Goal: Transaction & Acquisition: Download file/media

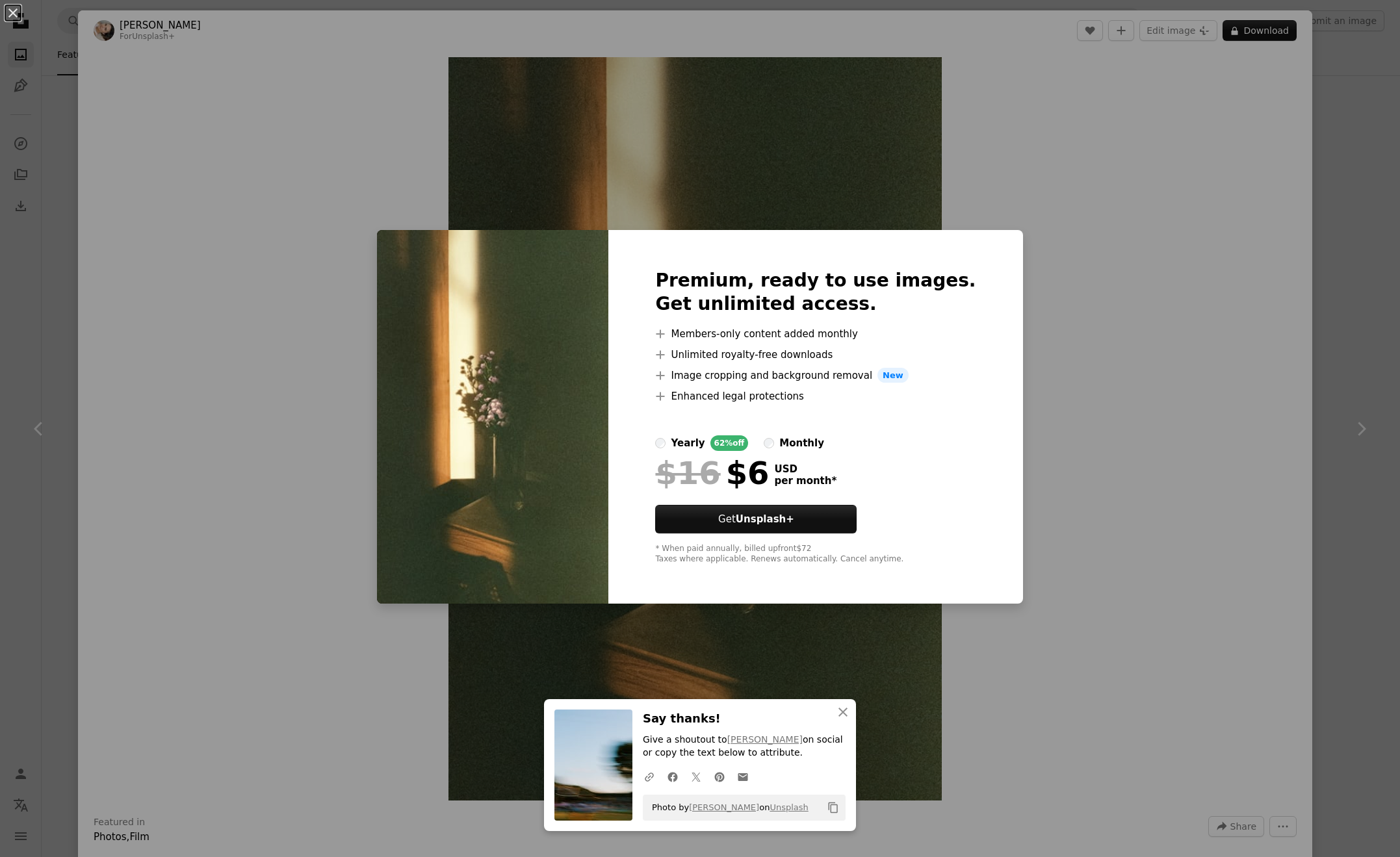
scroll to position [38196, 0]
click at [991, 189] on div "An X shape Premium, ready to use images. Get unlimited access. A plus sign Memb…" at bounding box center [700, 428] width 1400 height 857
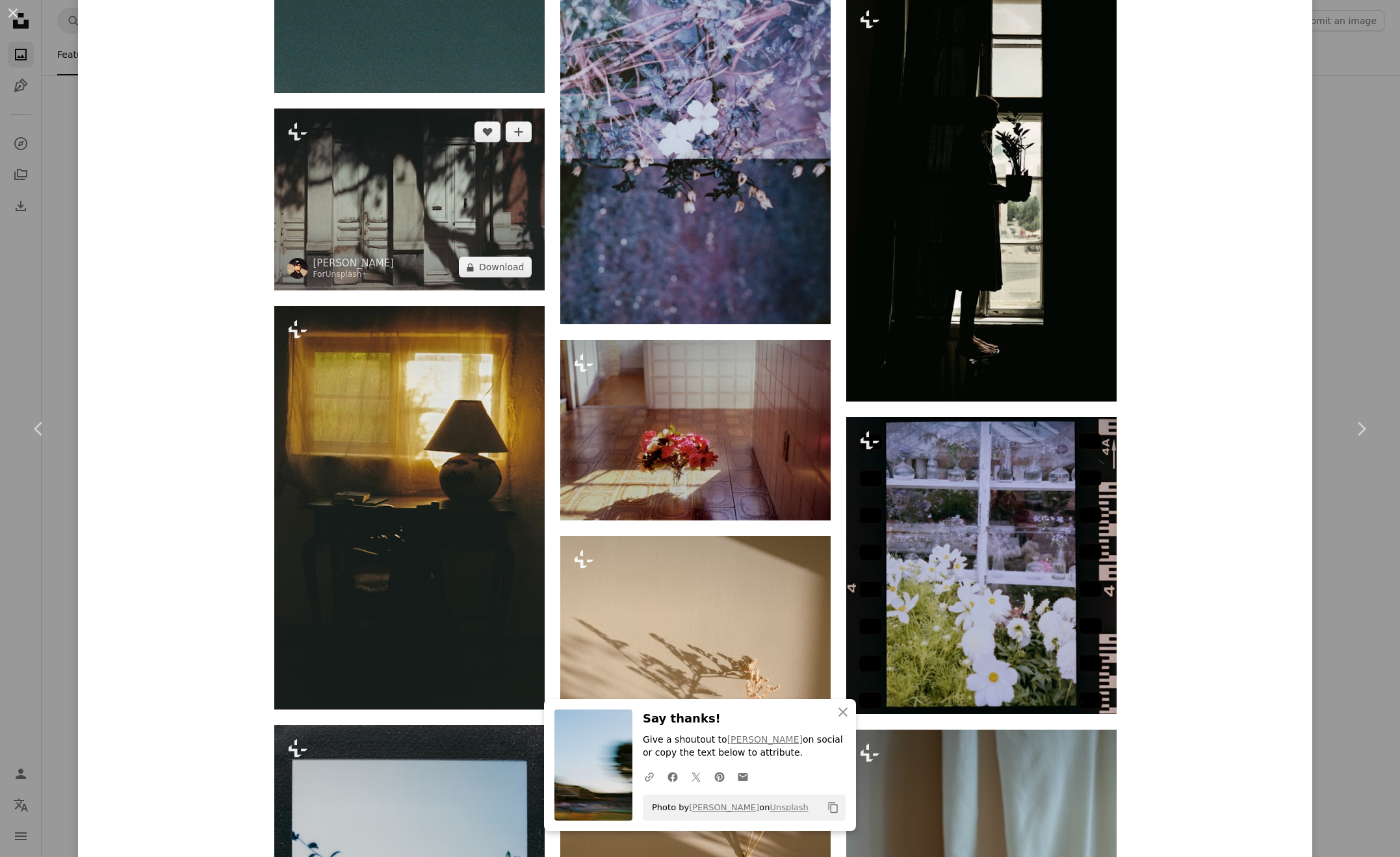
scroll to position [1623, 0]
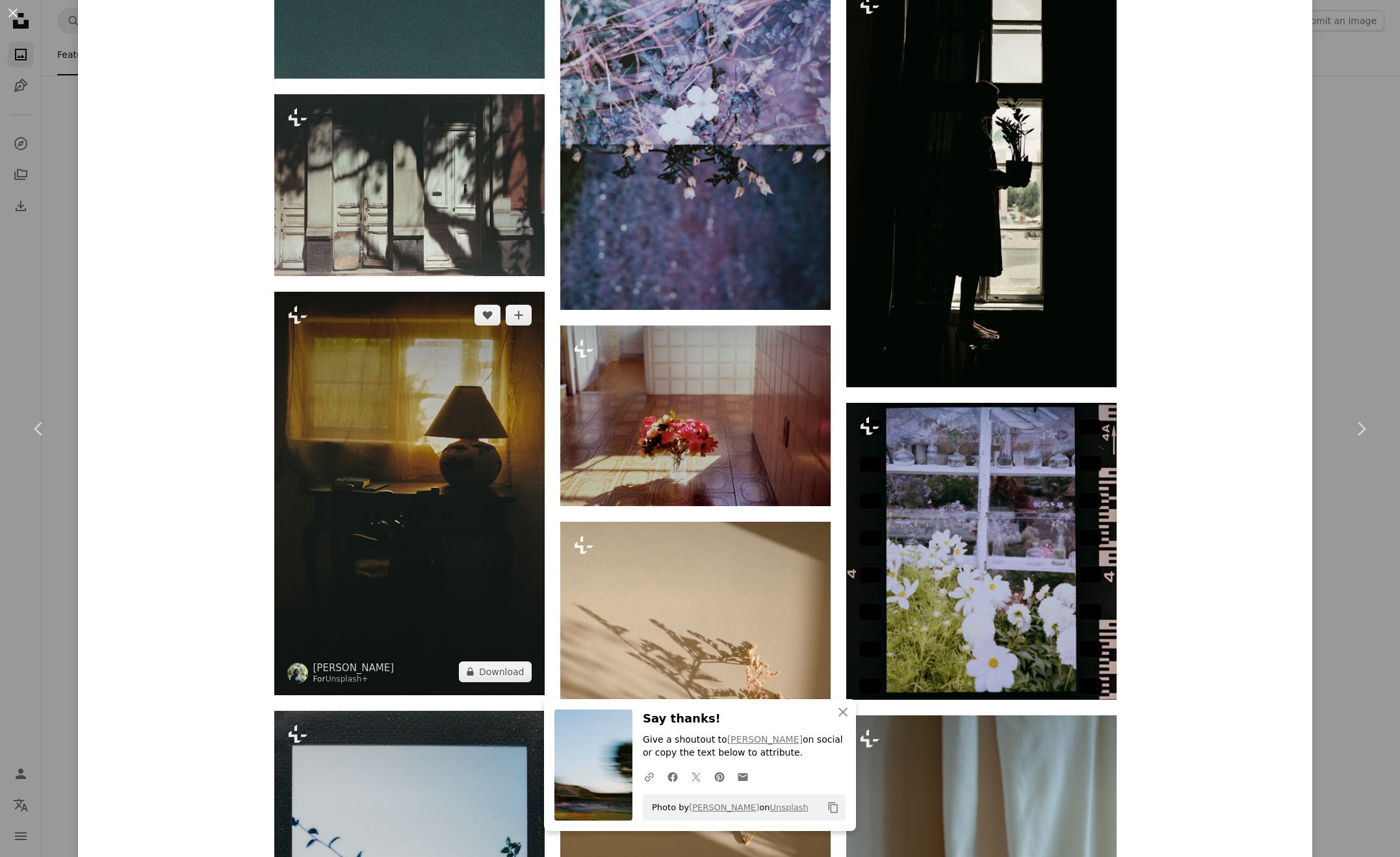
click at [431, 436] on img at bounding box center [410, 493] width 270 height 403
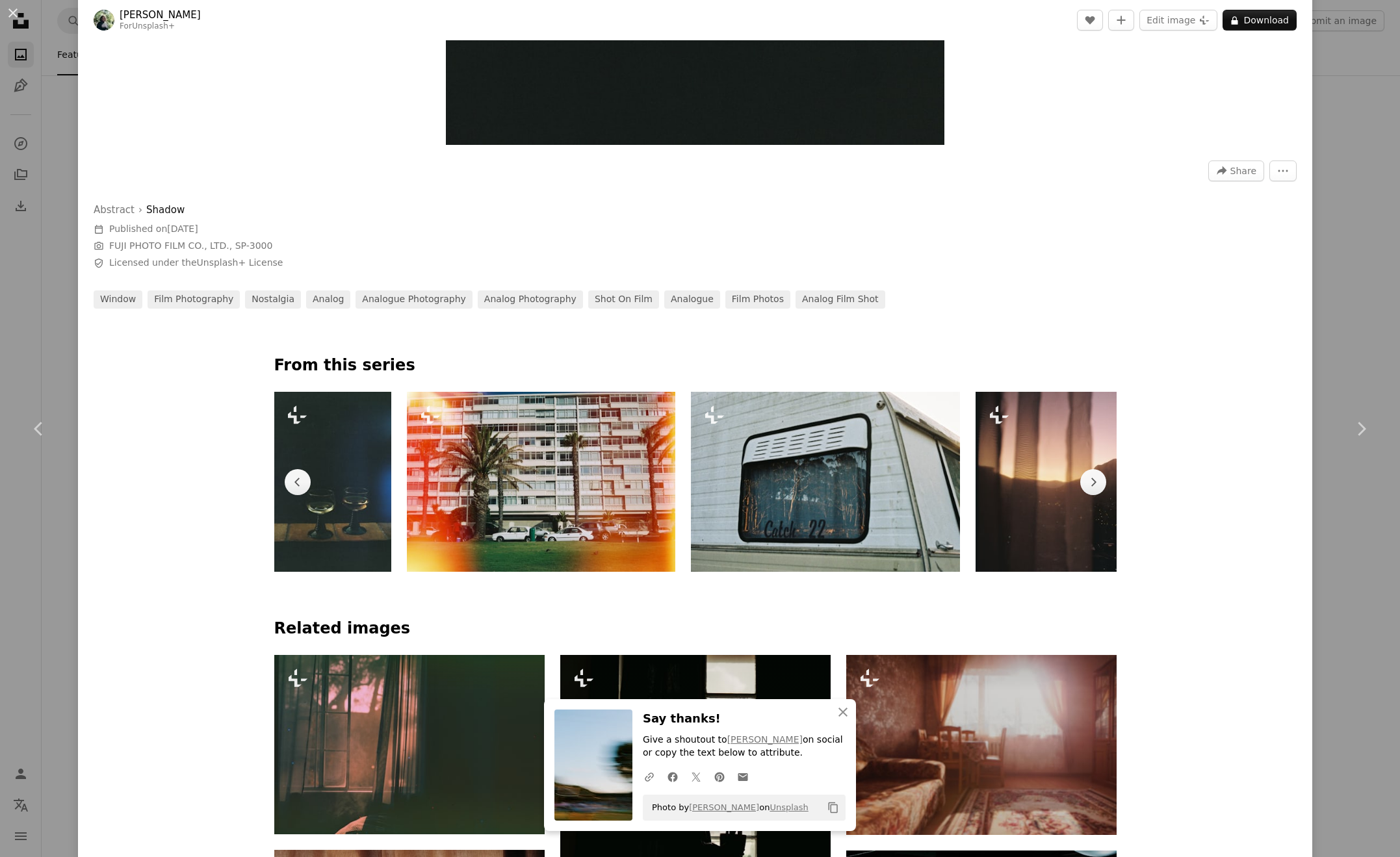
scroll to position [687, 0]
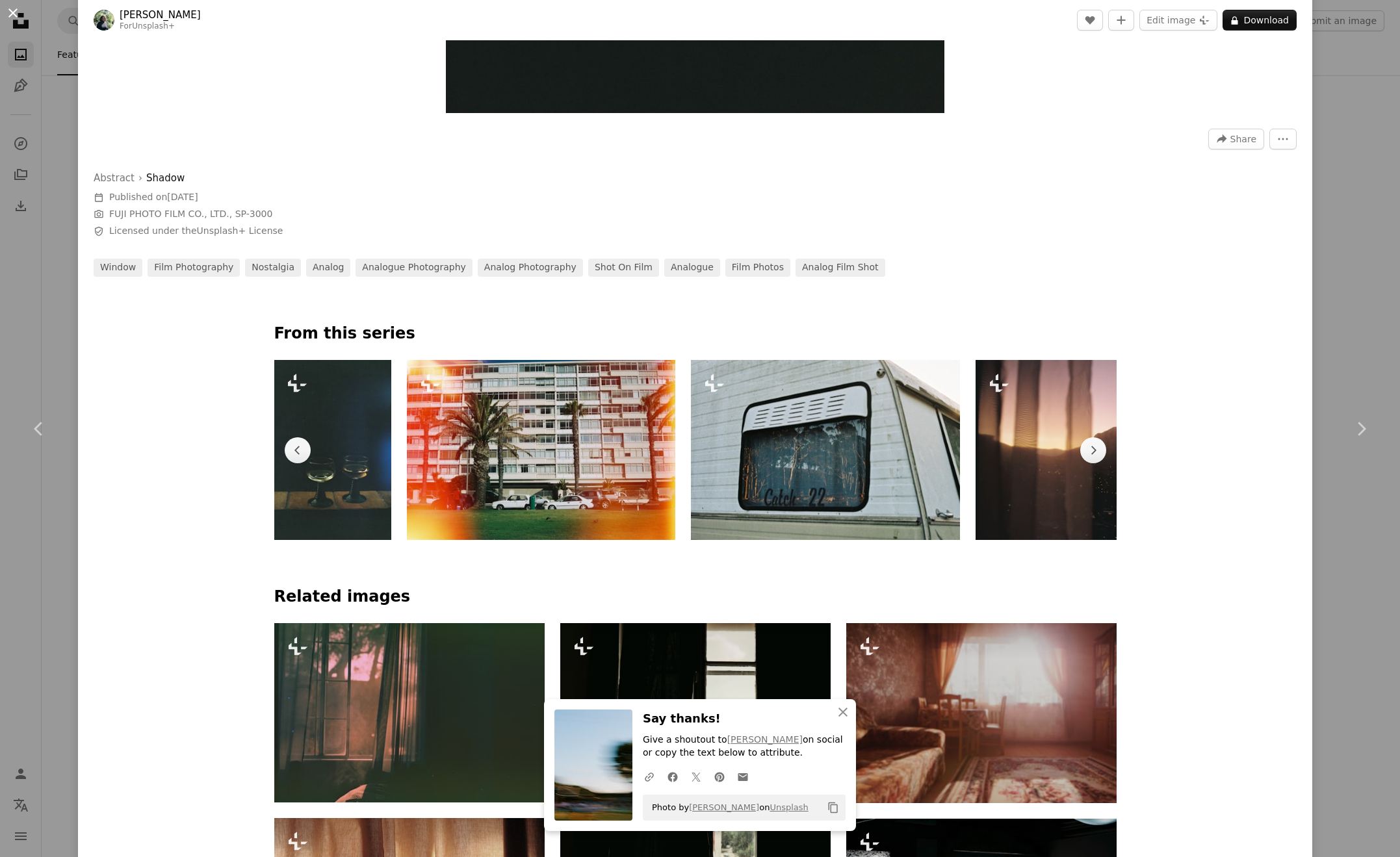
click at [12, 19] on button "An X shape" at bounding box center [13, 13] width 16 height 16
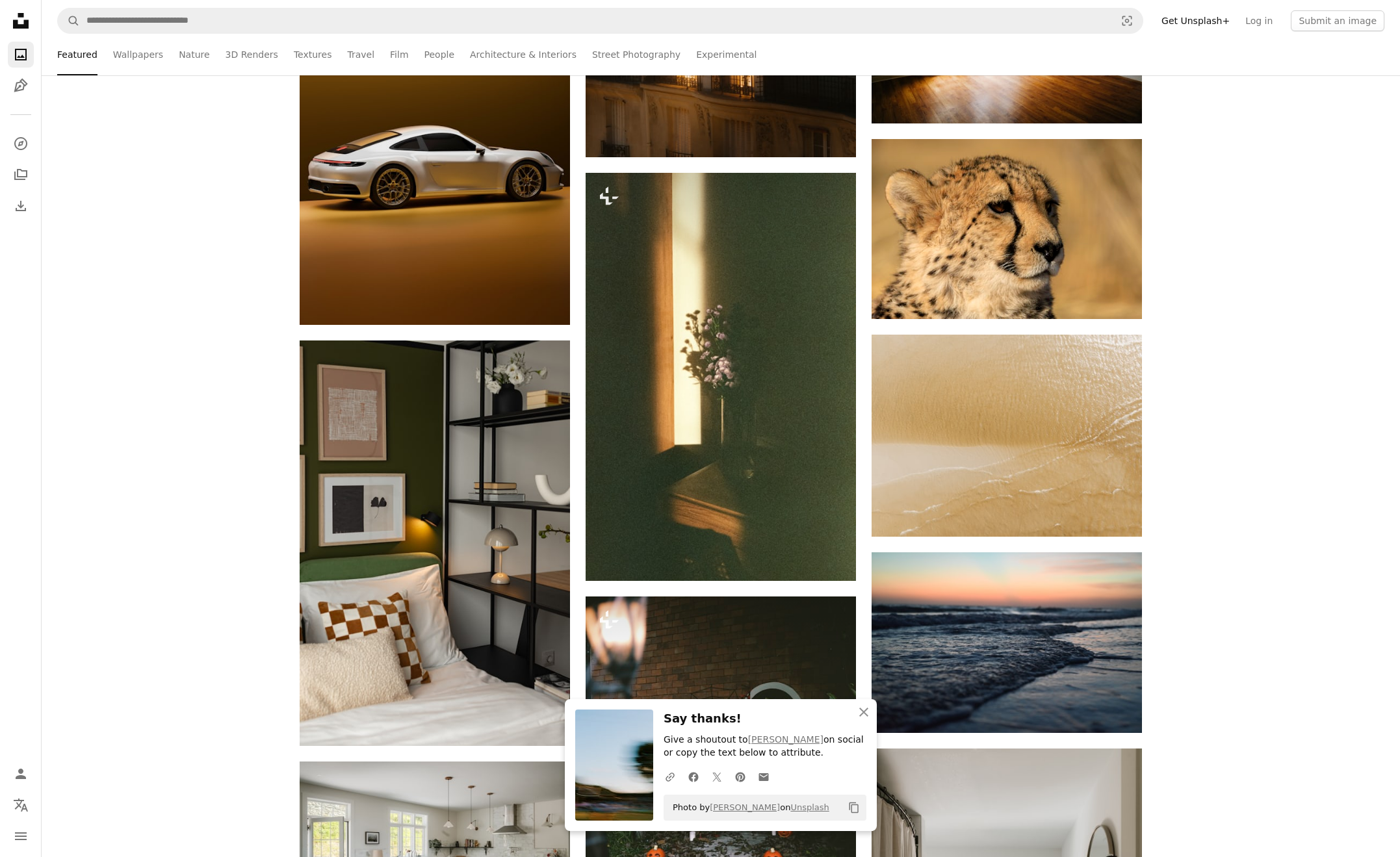
scroll to position [38203, 0]
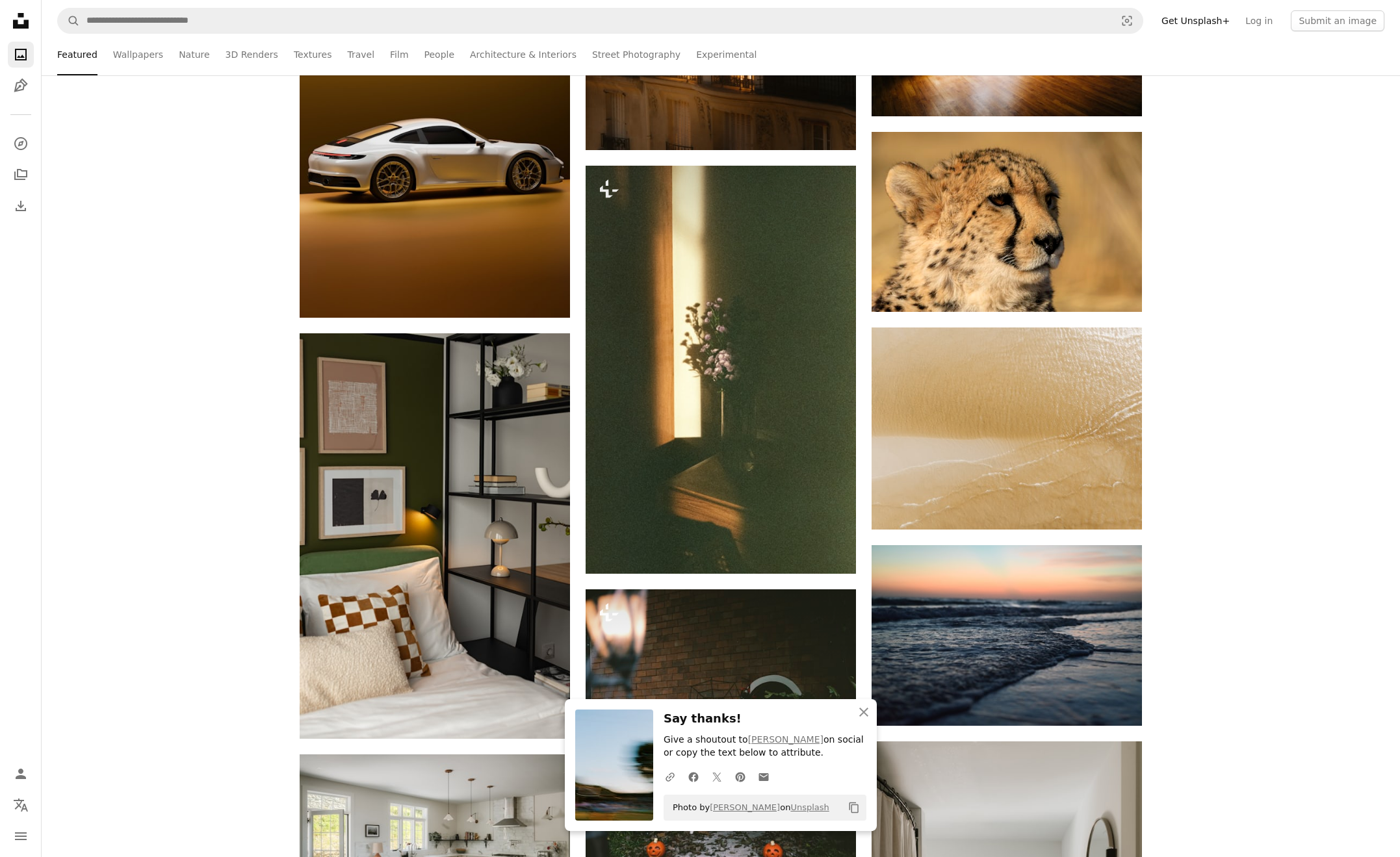
click at [14, 16] on icon "Unsplash logo Unsplash Home" at bounding box center [21, 21] width 26 height 26
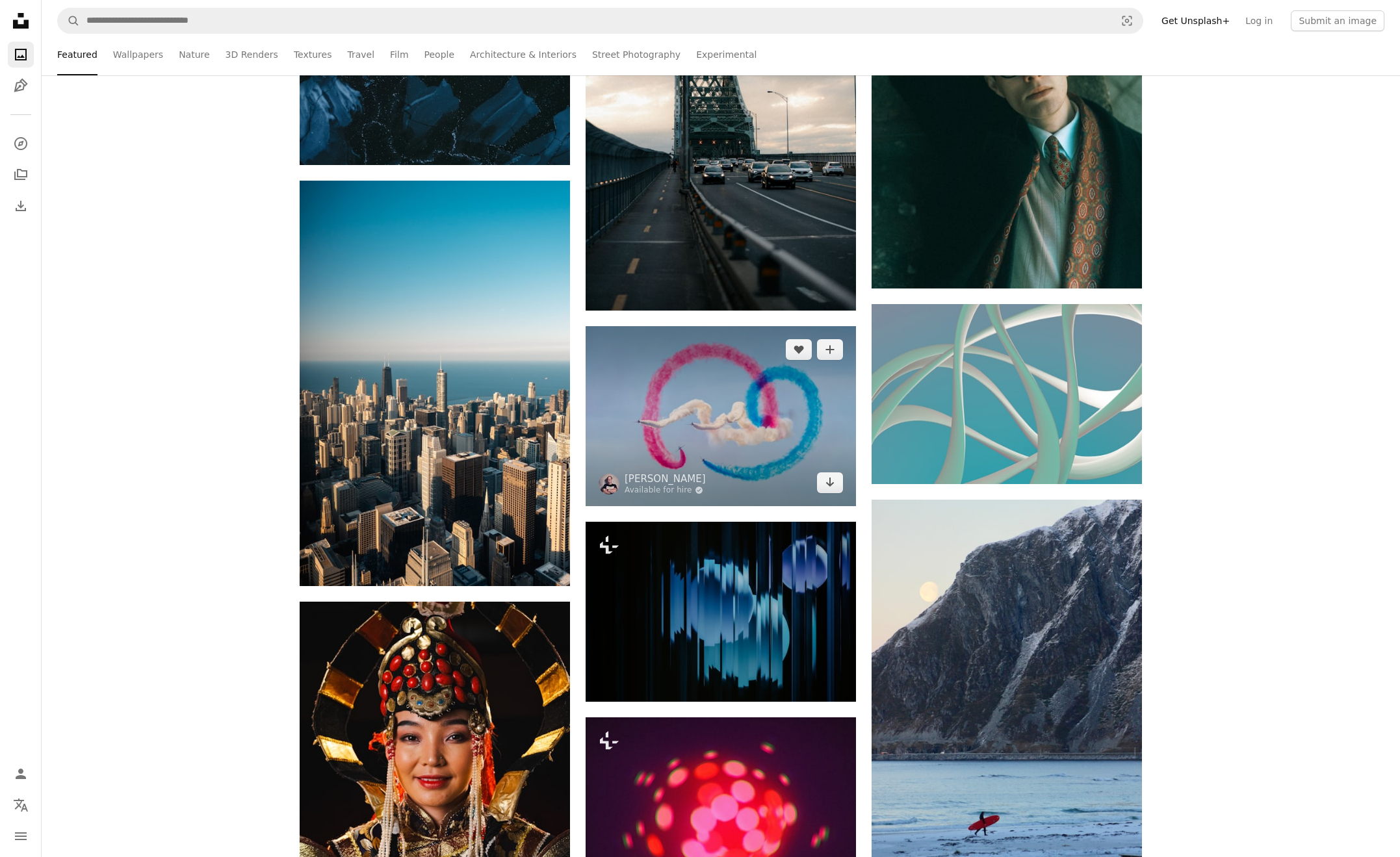
scroll to position [9557, 0]
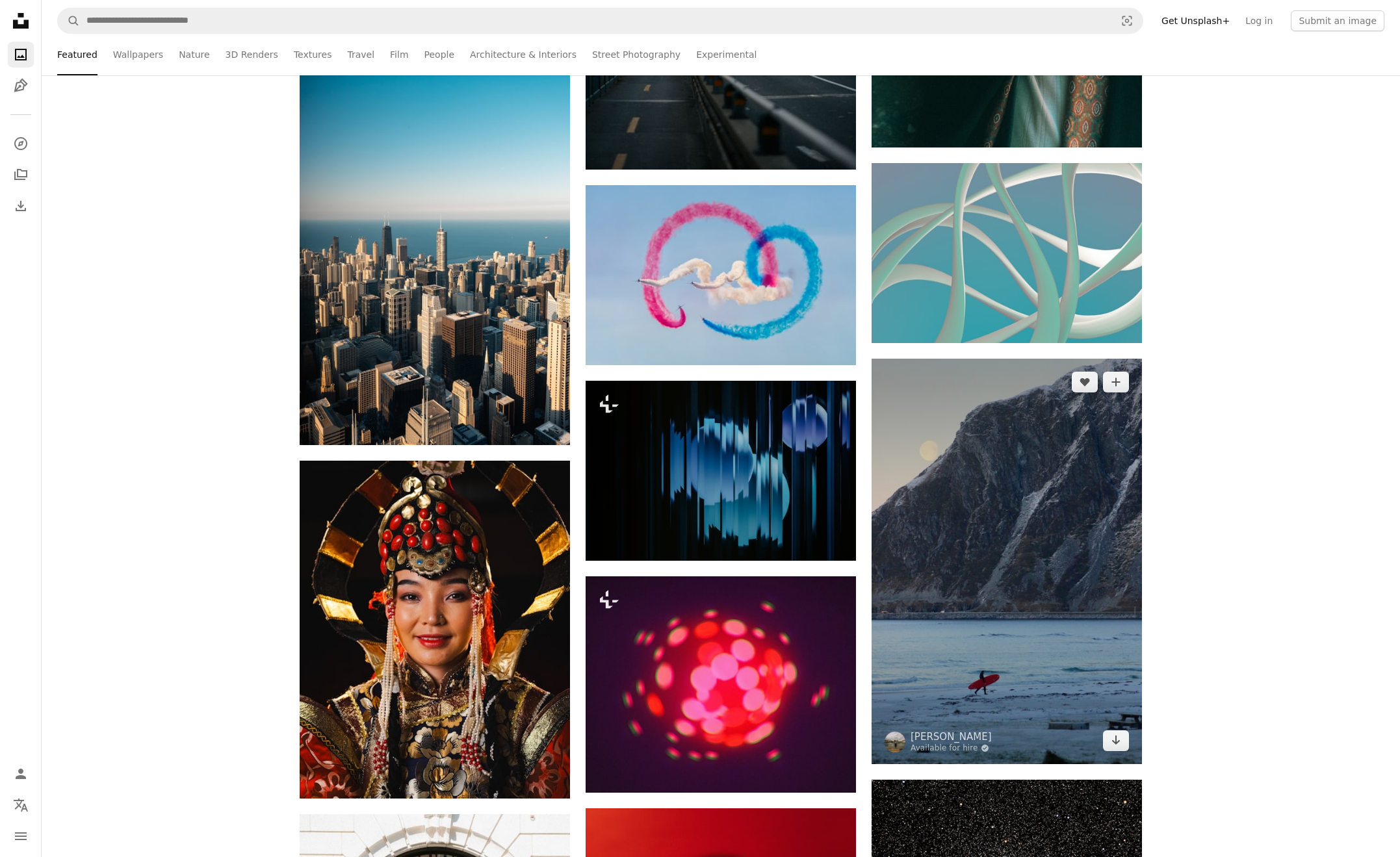
click at [1040, 476] on img at bounding box center [1007, 562] width 270 height 406
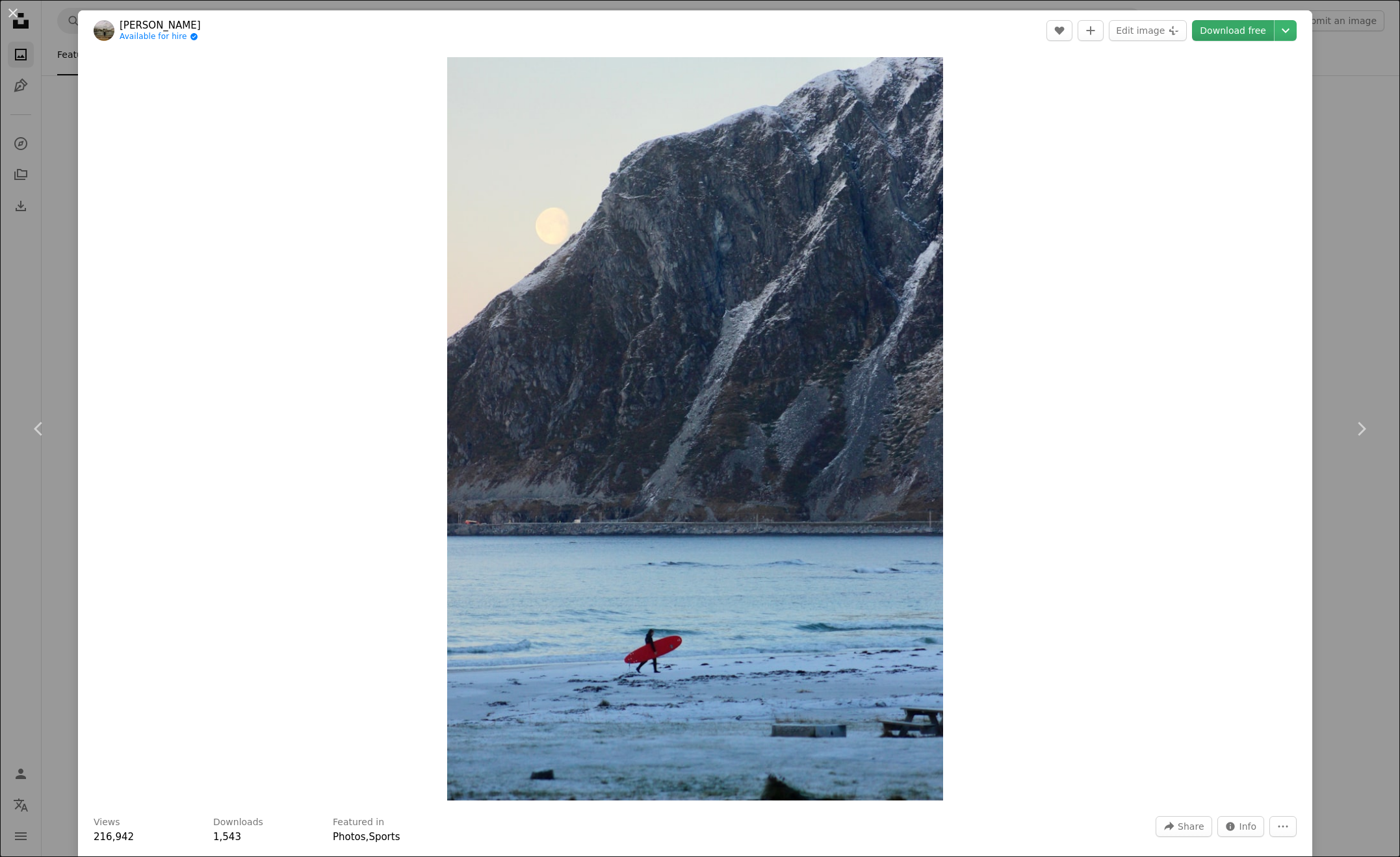
click at [1257, 33] on link "Download free" at bounding box center [1232, 30] width 82 height 21
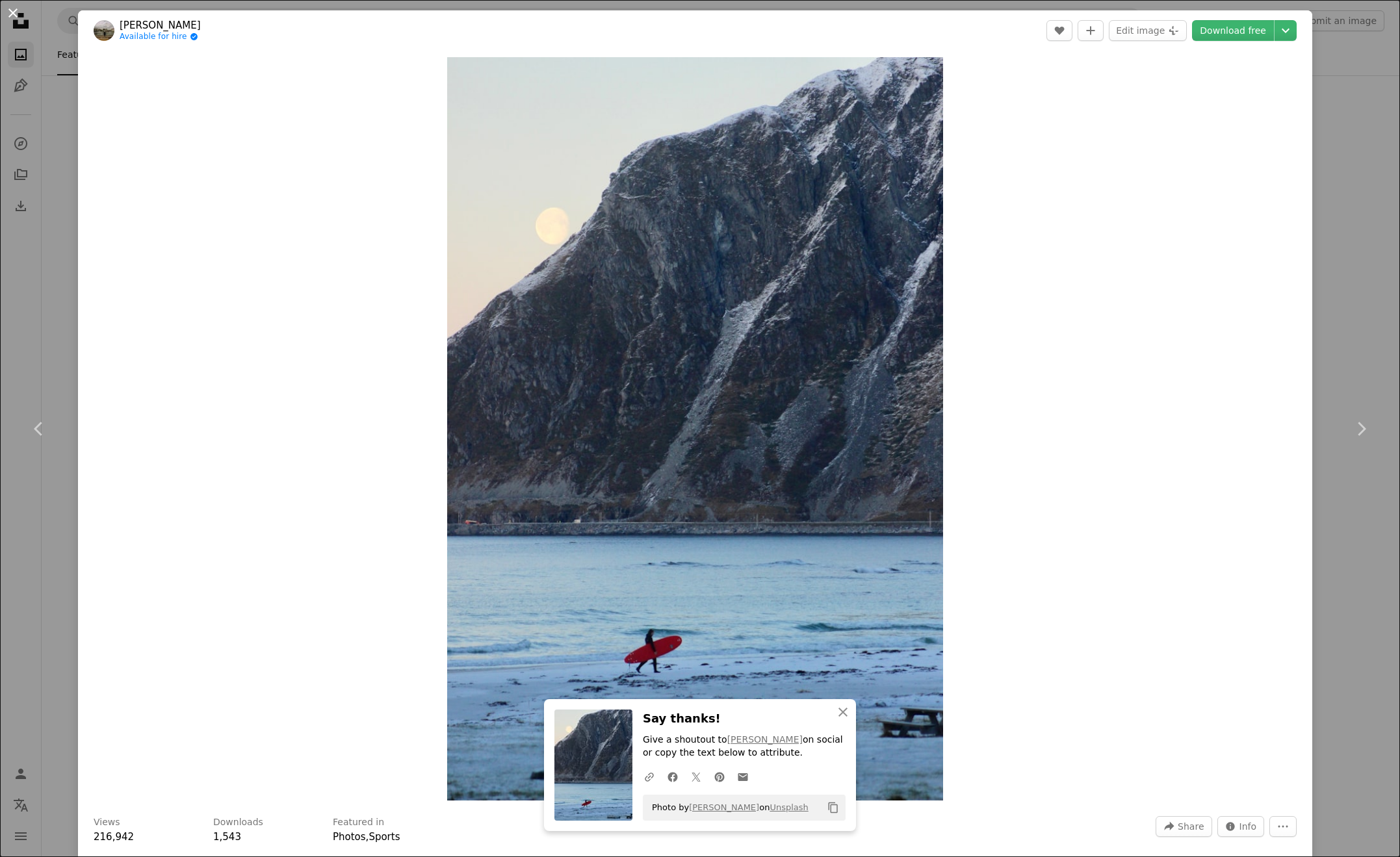
click at [18, 11] on button "An X shape" at bounding box center [13, 13] width 16 height 16
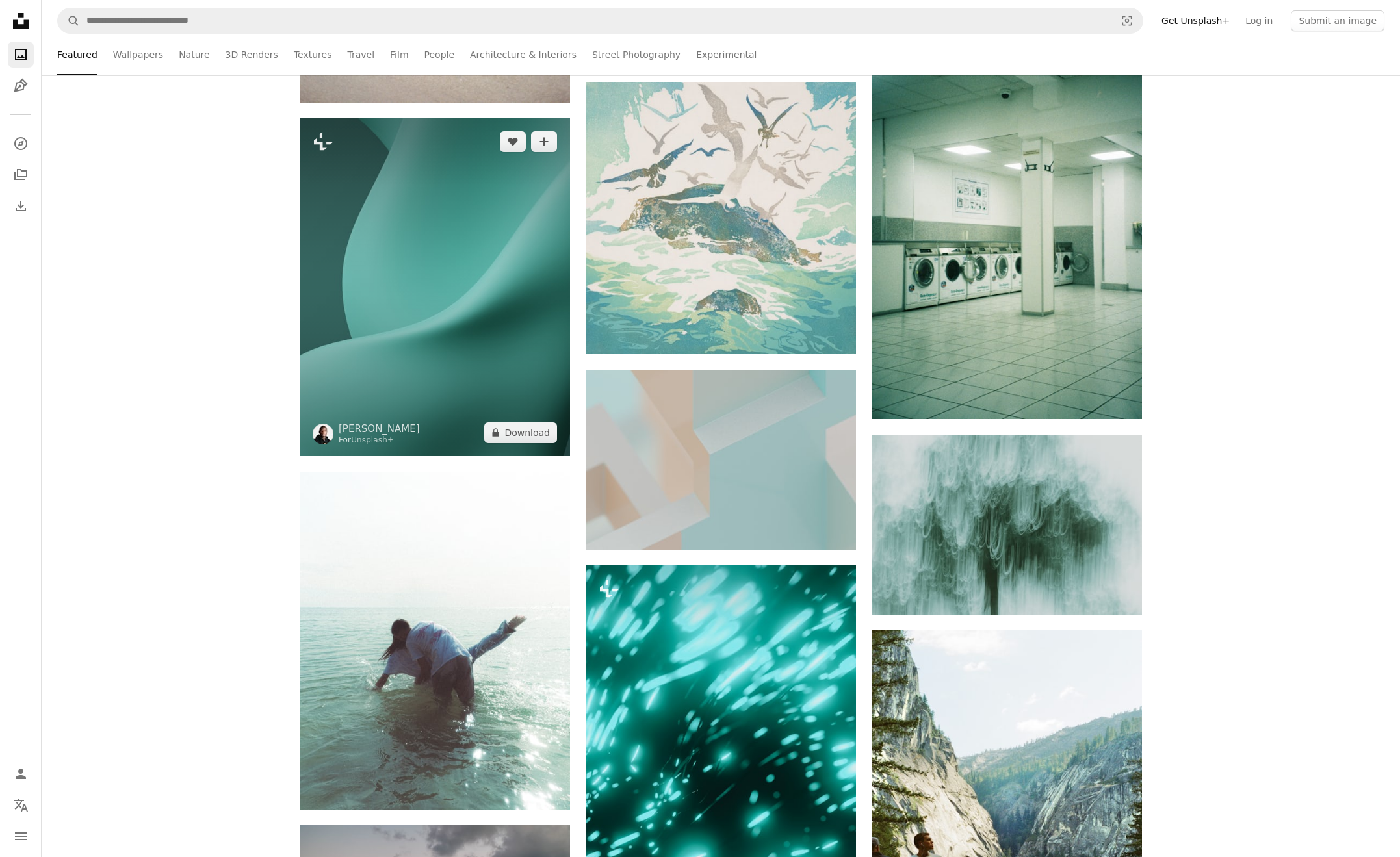
scroll to position [21278, 0]
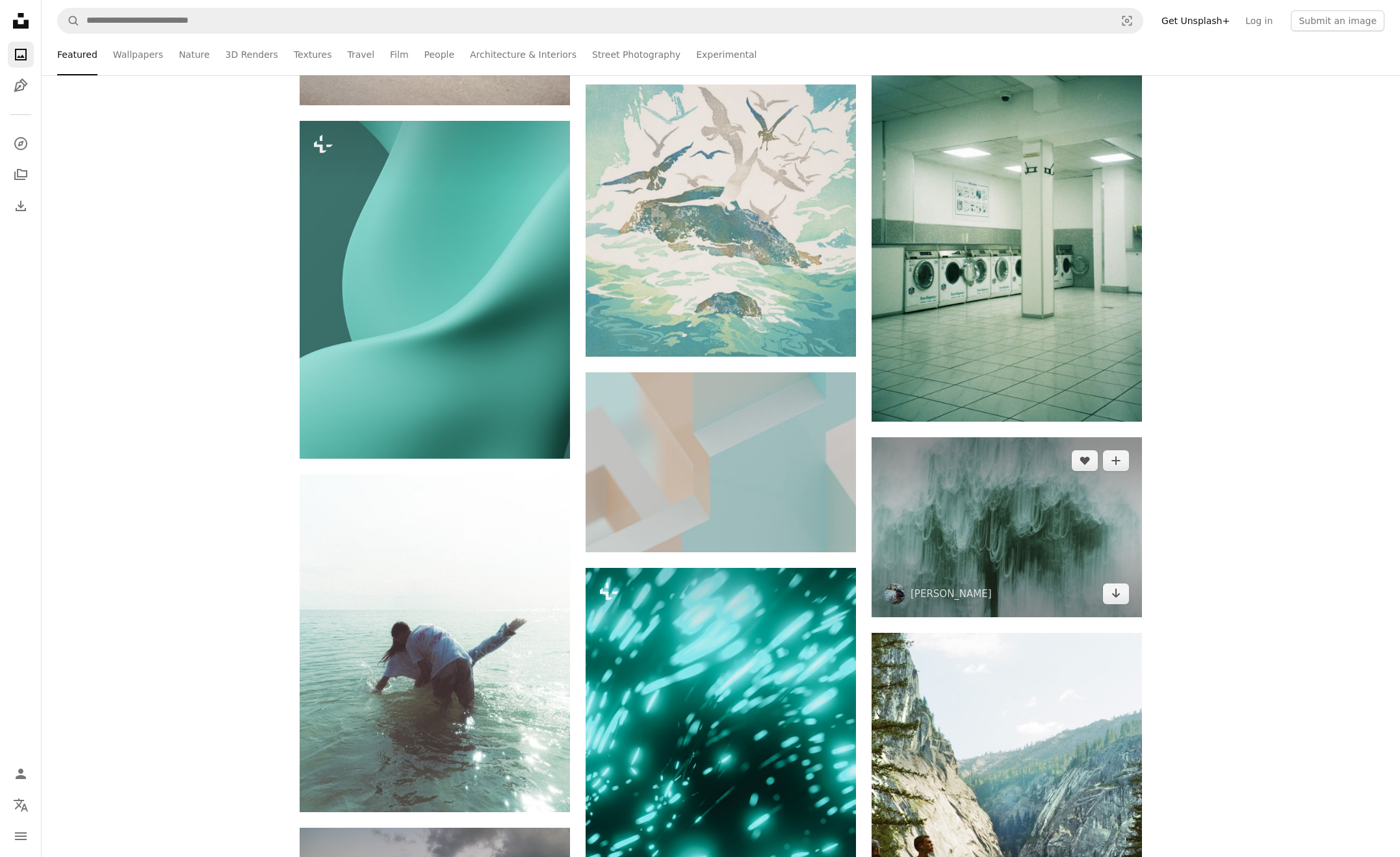
click at [1011, 500] on img at bounding box center [1007, 527] width 270 height 180
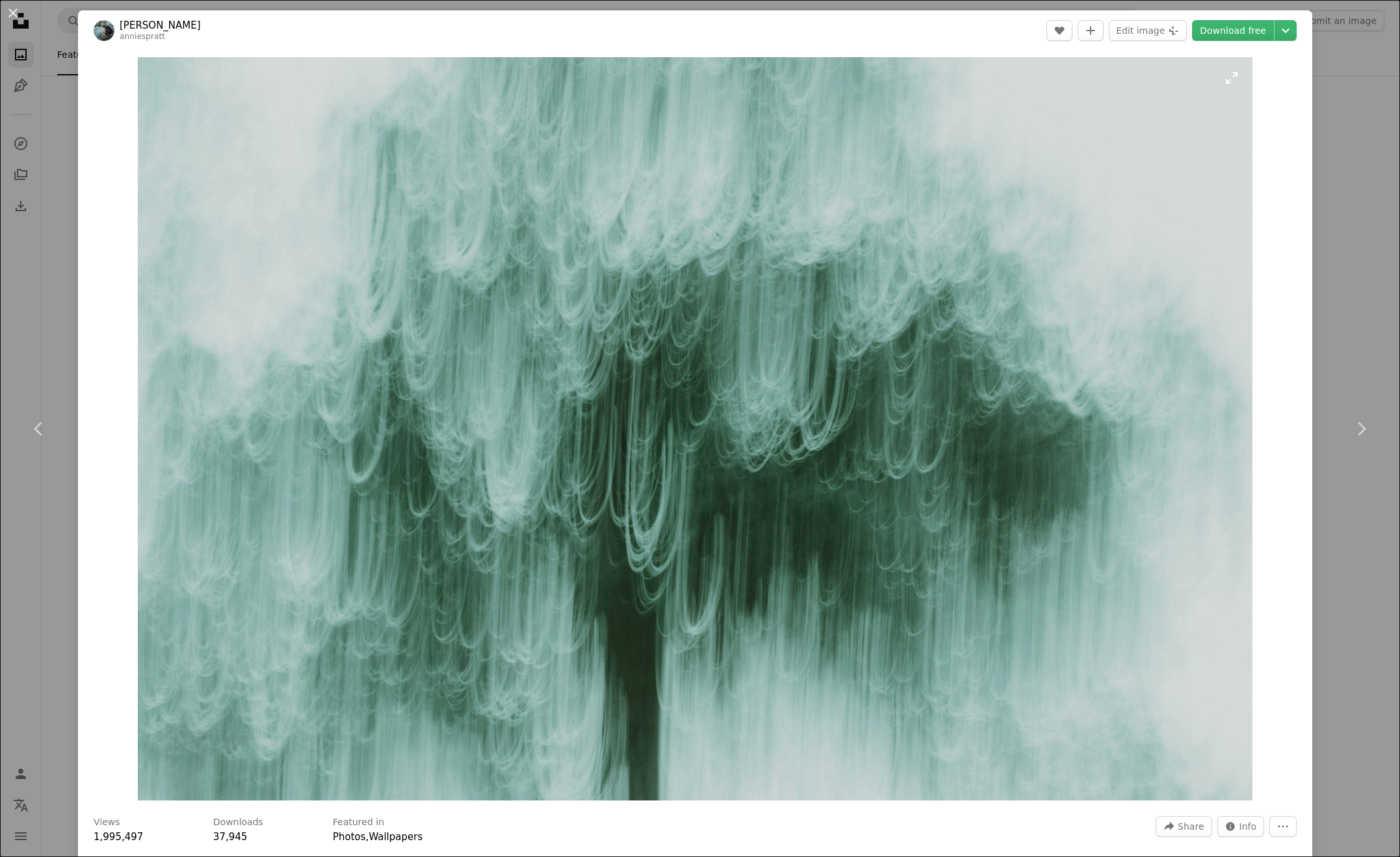
scroll to position [21278, 1]
click at [1231, 32] on link "Download free" at bounding box center [1232, 30] width 82 height 21
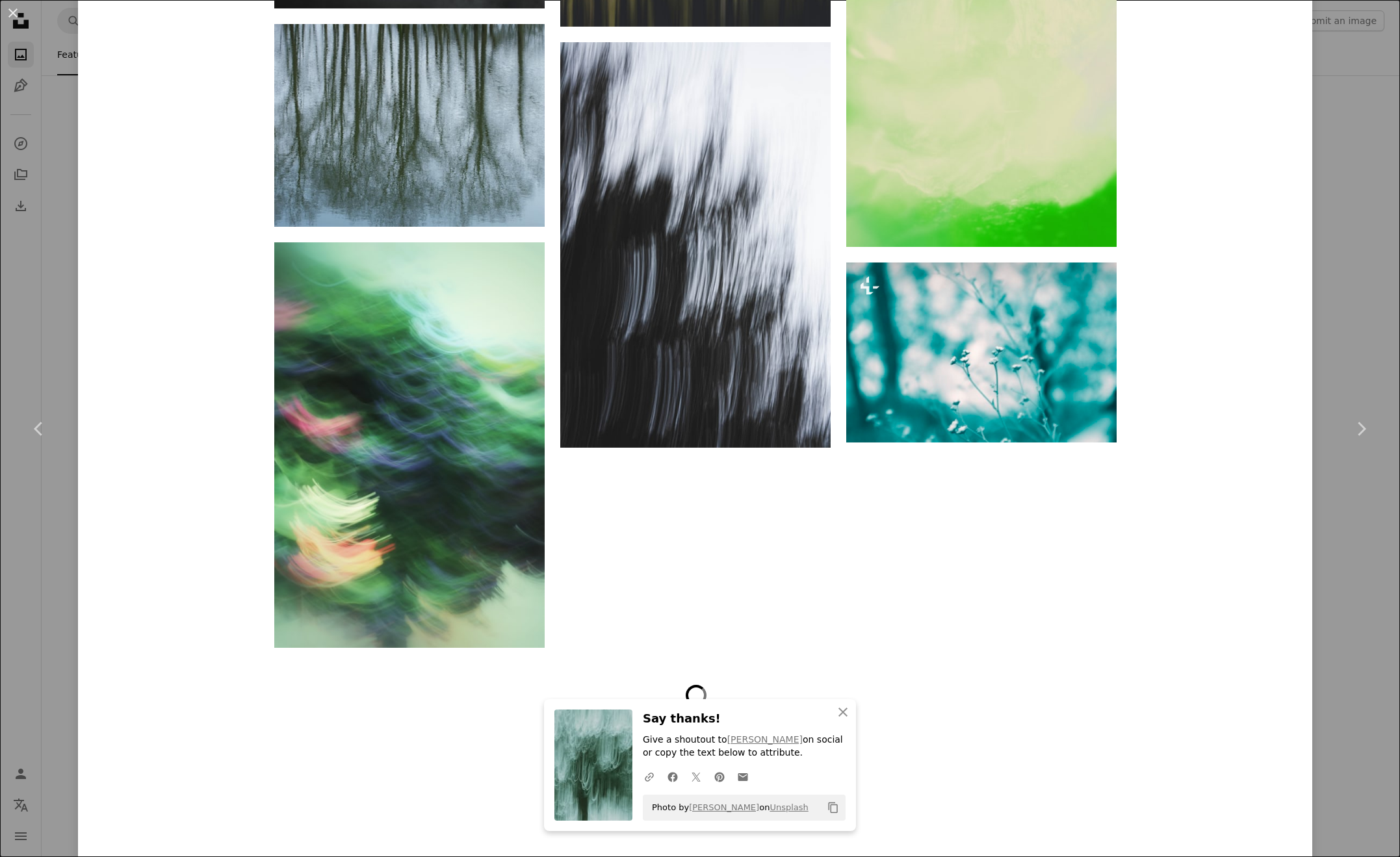
scroll to position [4780, 0]
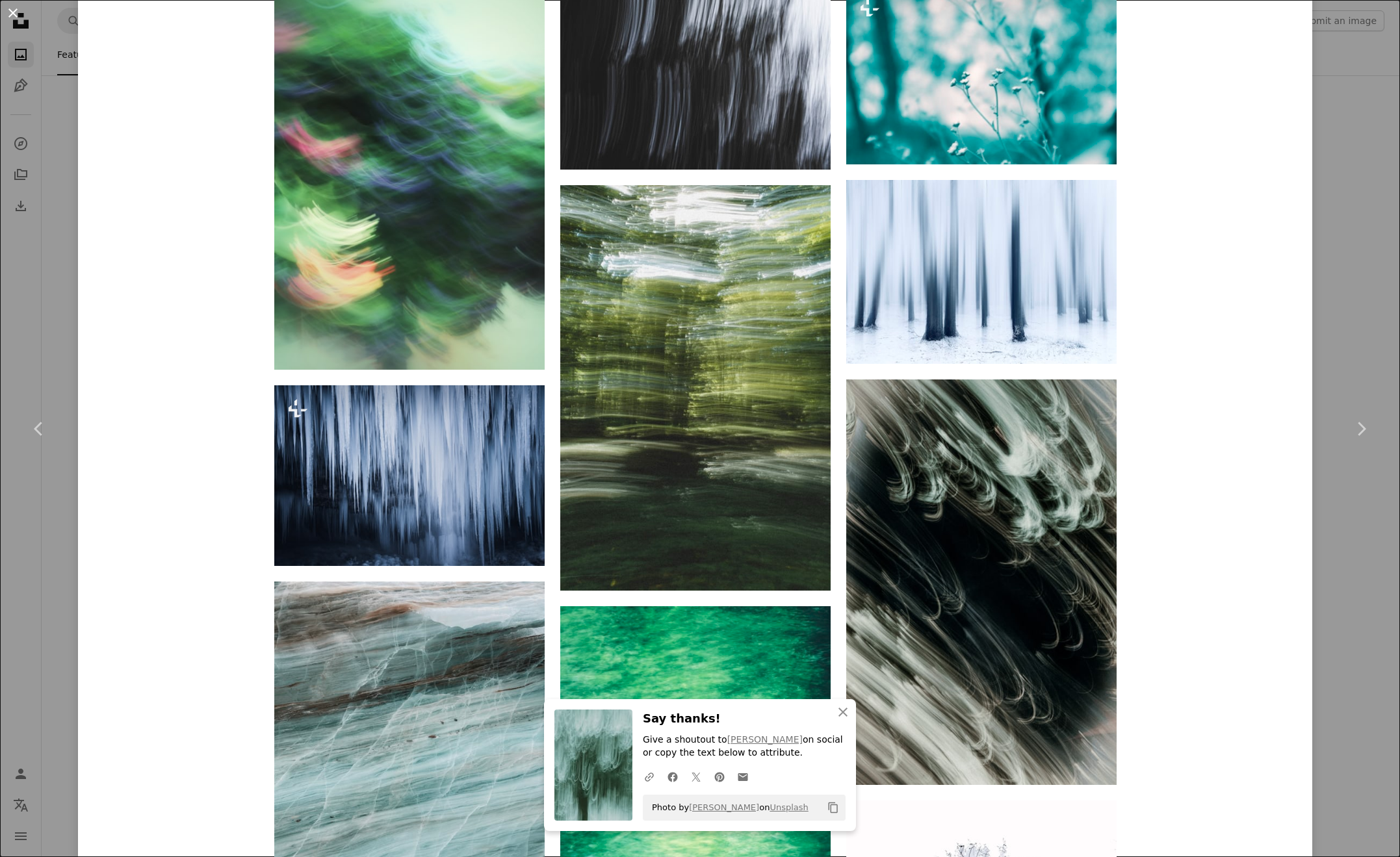
click at [11, 15] on button "An X shape" at bounding box center [13, 13] width 16 height 16
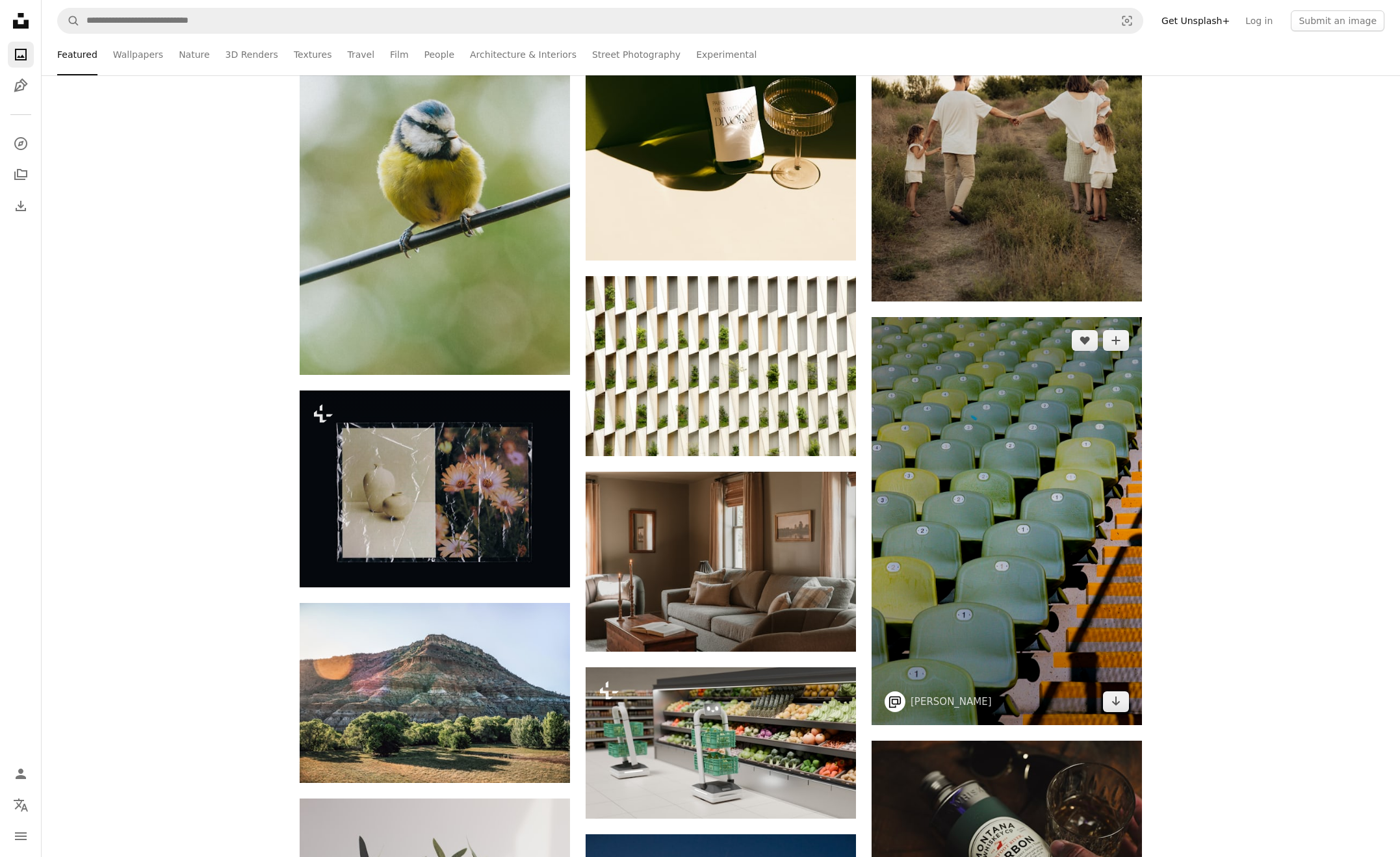
scroll to position [47819, 0]
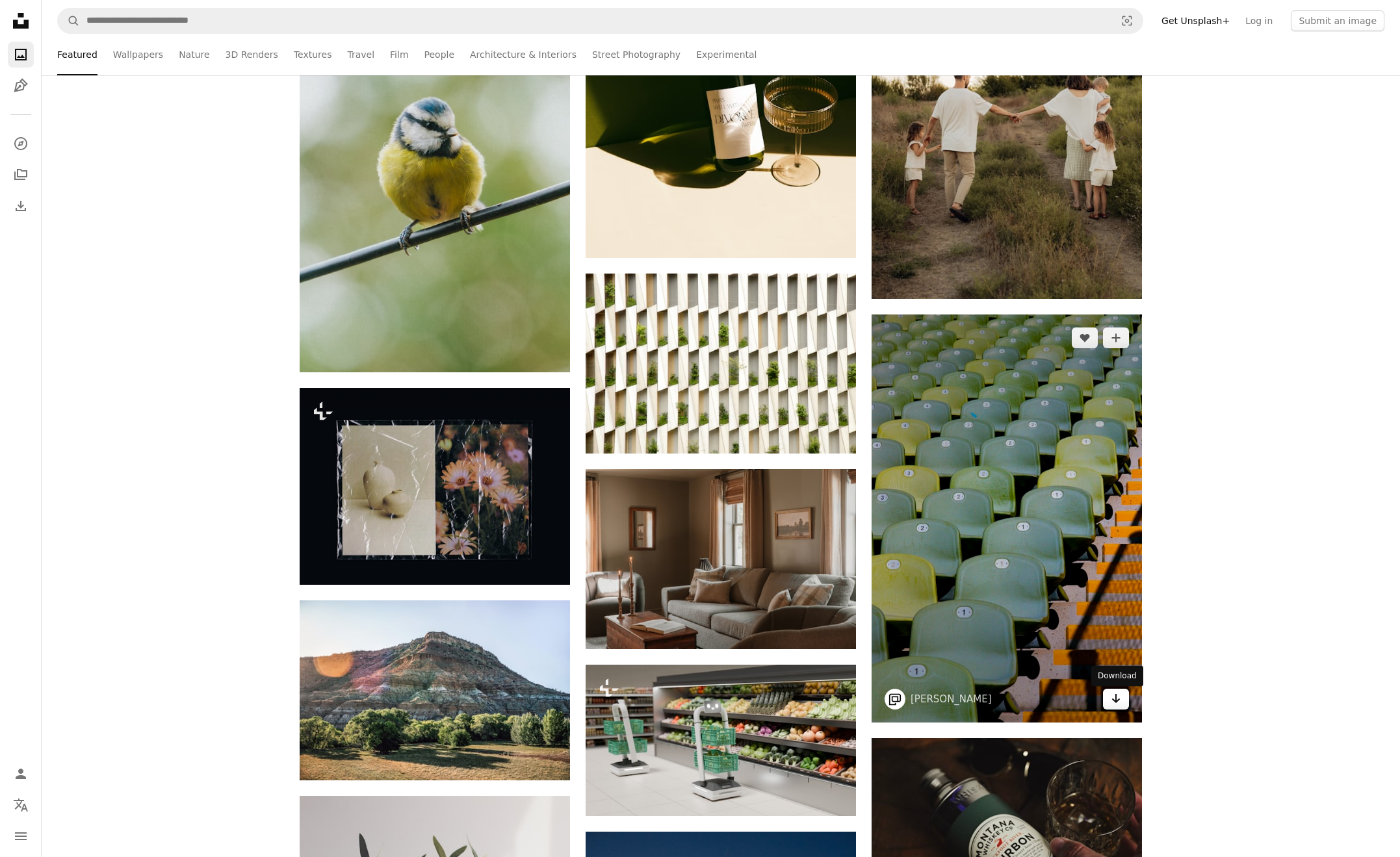
click at [1117, 701] on icon "Download" at bounding box center [1116, 698] width 8 height 9
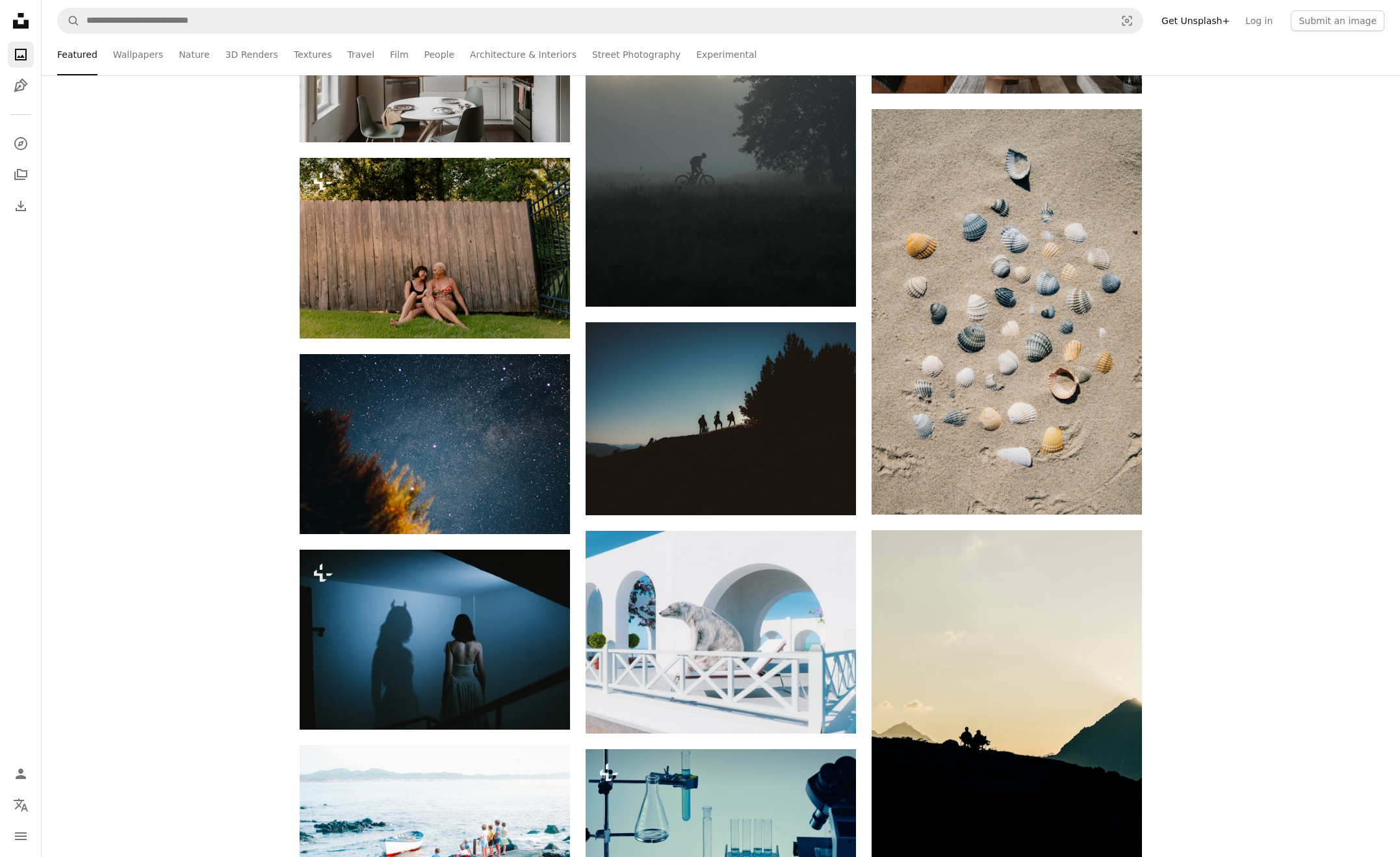
scroll to position [50418, 0]
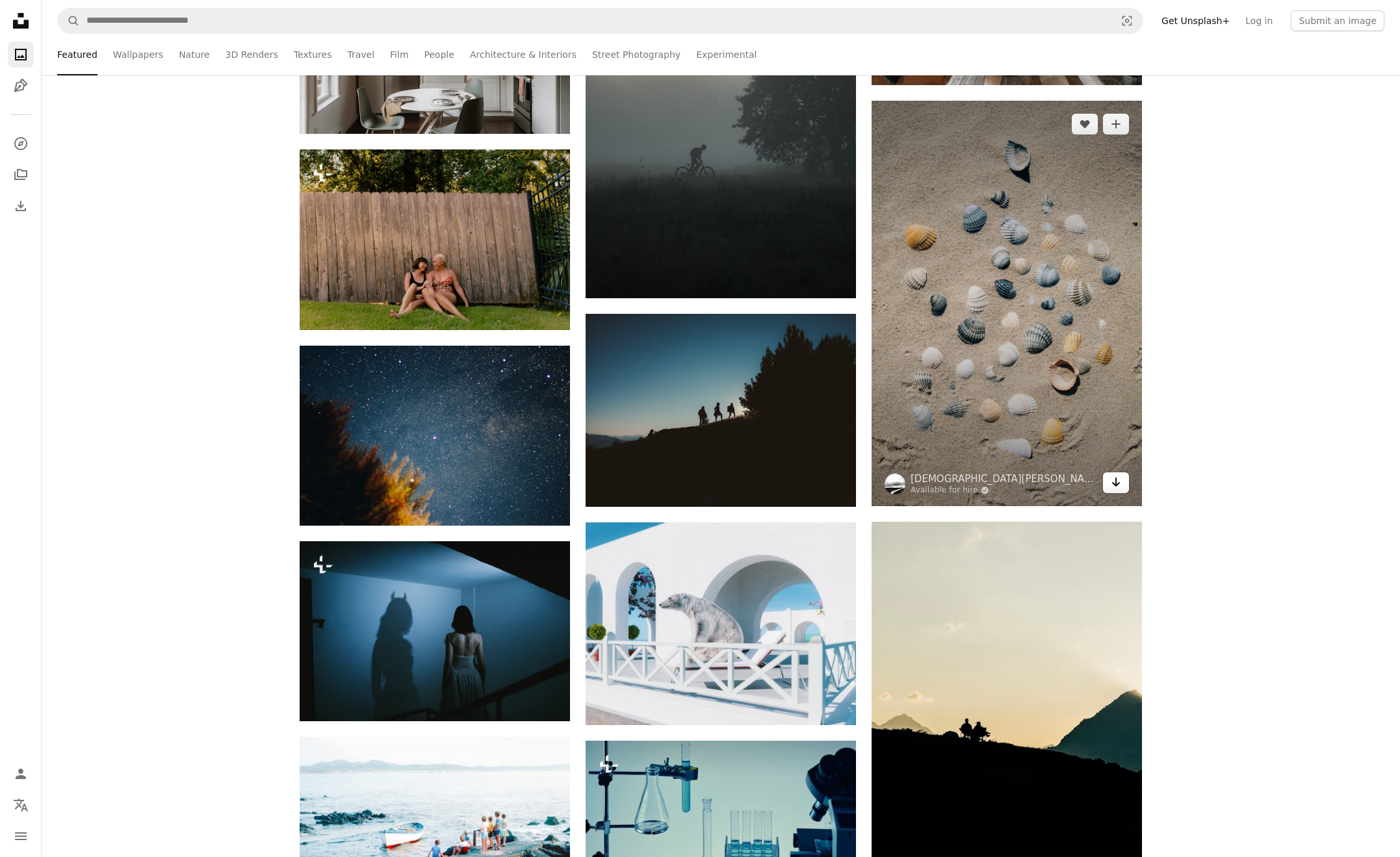
click at [1119, 489] on icon "Arrow pointing down" at bounding box center [1115, 482] width 10 height 16
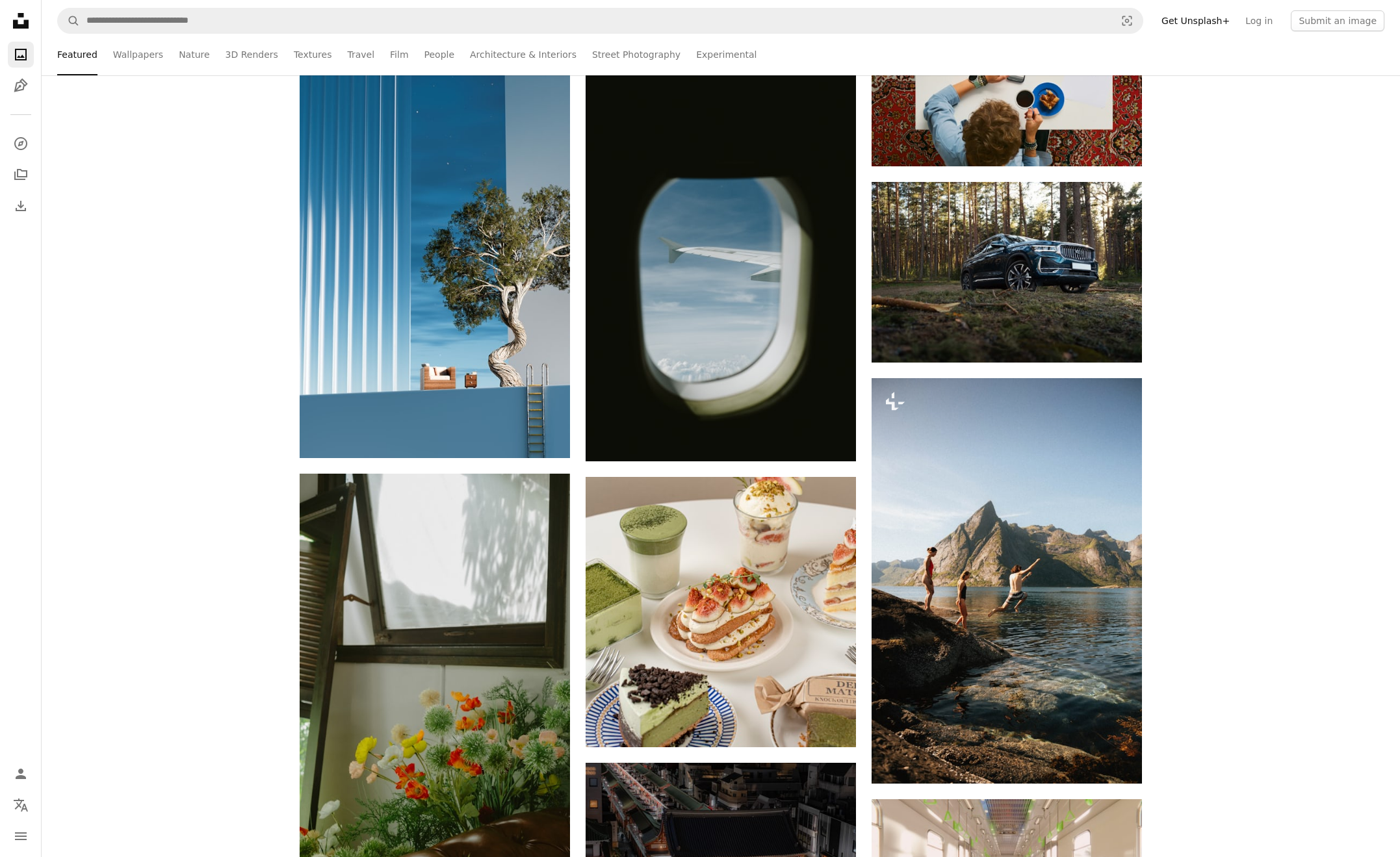
scroll to position [51730, 0]
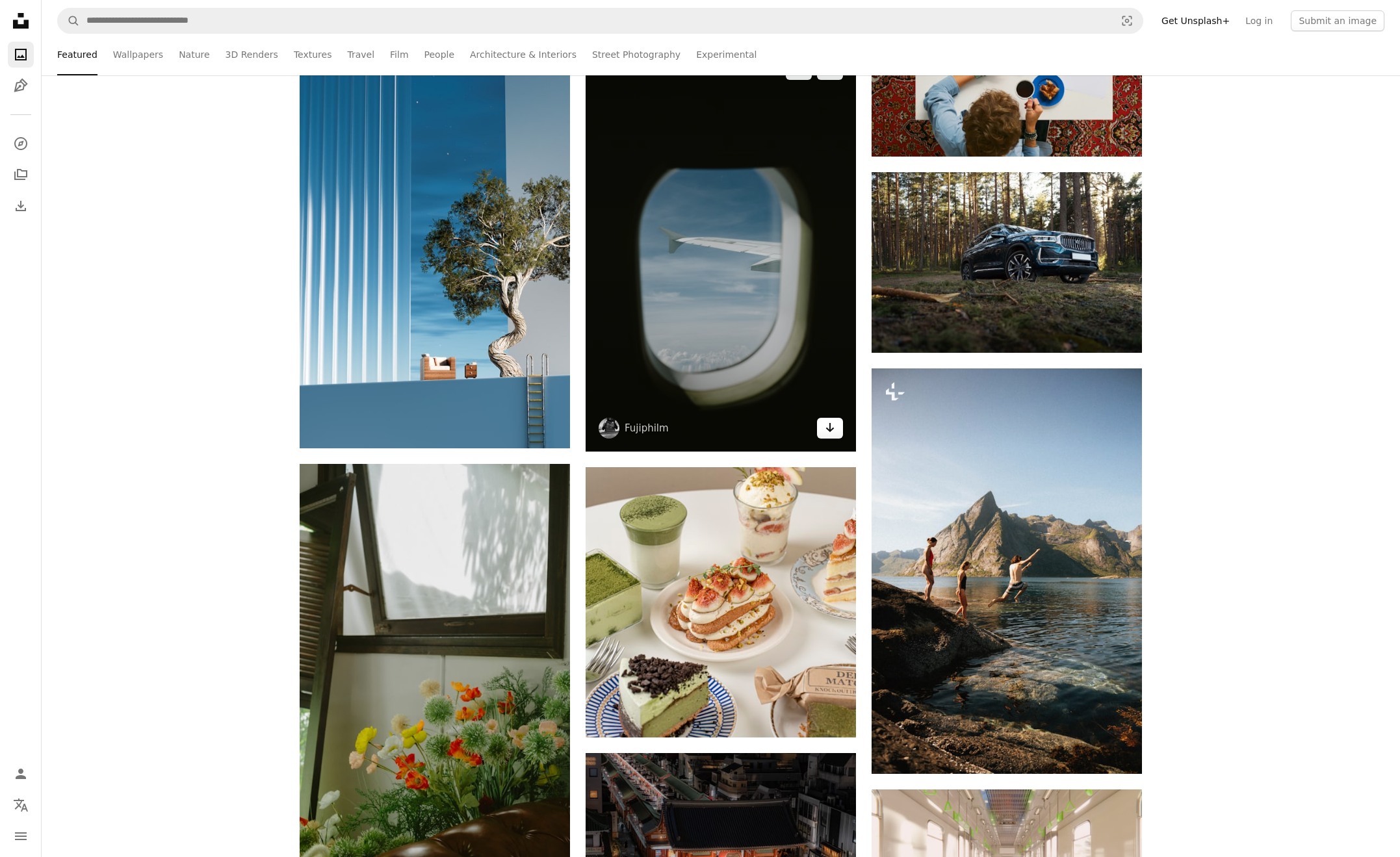
click at [834, 427] on icon "Arrow pointing down" at bounding box center [829, 427] width 10 height 16
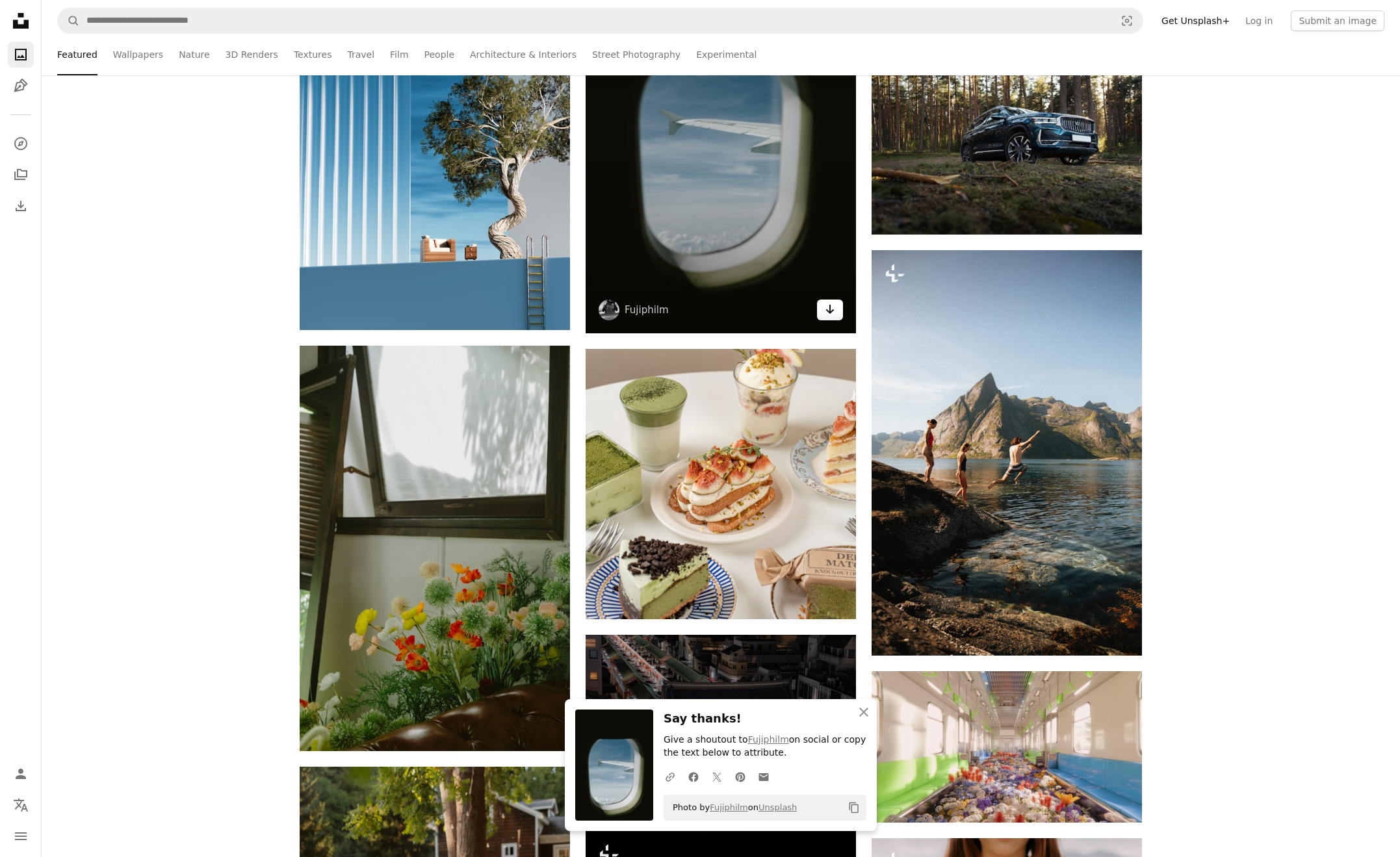
scroll to position [52126, 0]
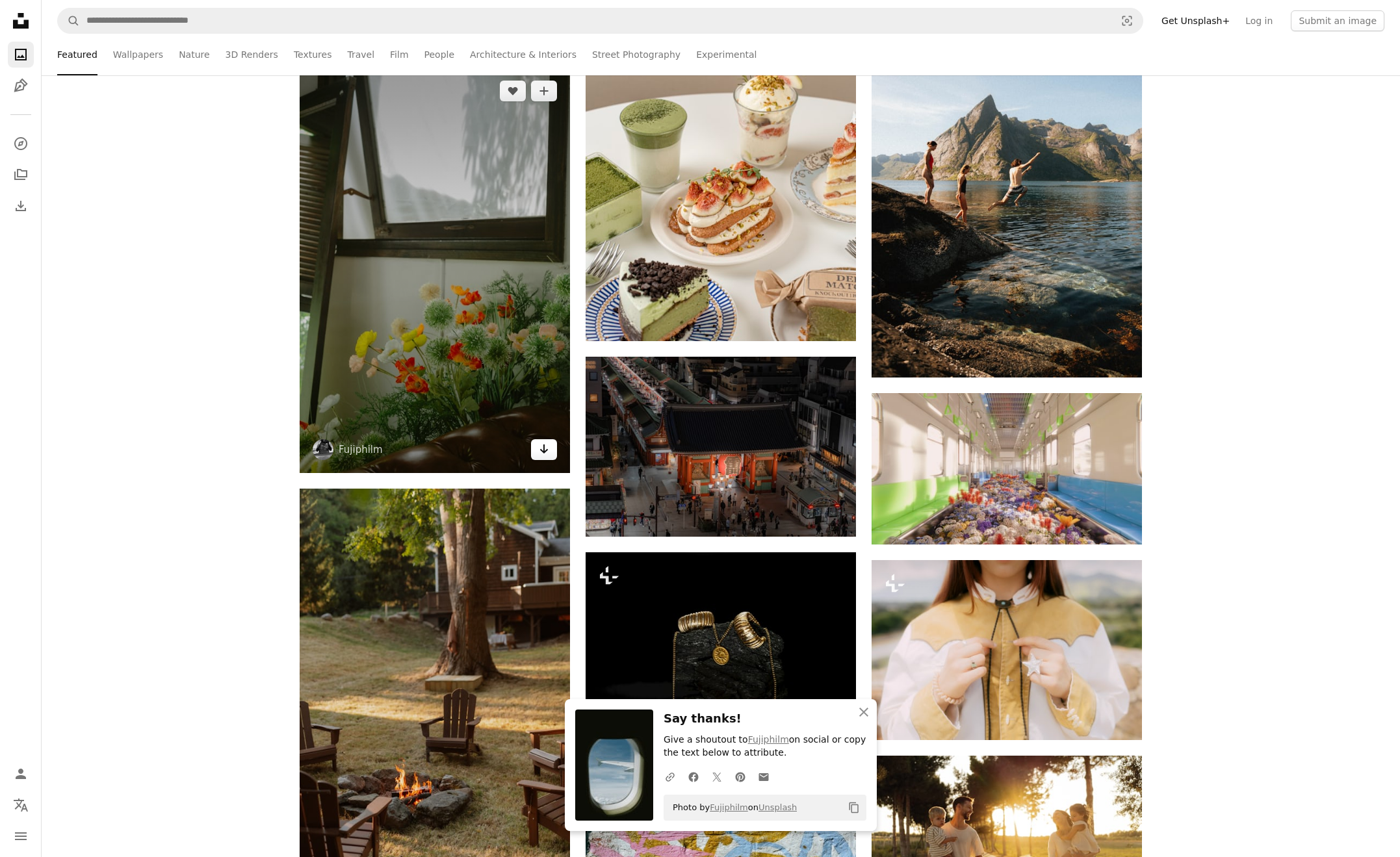
click at [546, 451] on icon "Arrow pointing down" at bounding box center [544, 449] width 10 height 16
click at [490, 302] on img at bounding box center [435, 270] width 270 height 406
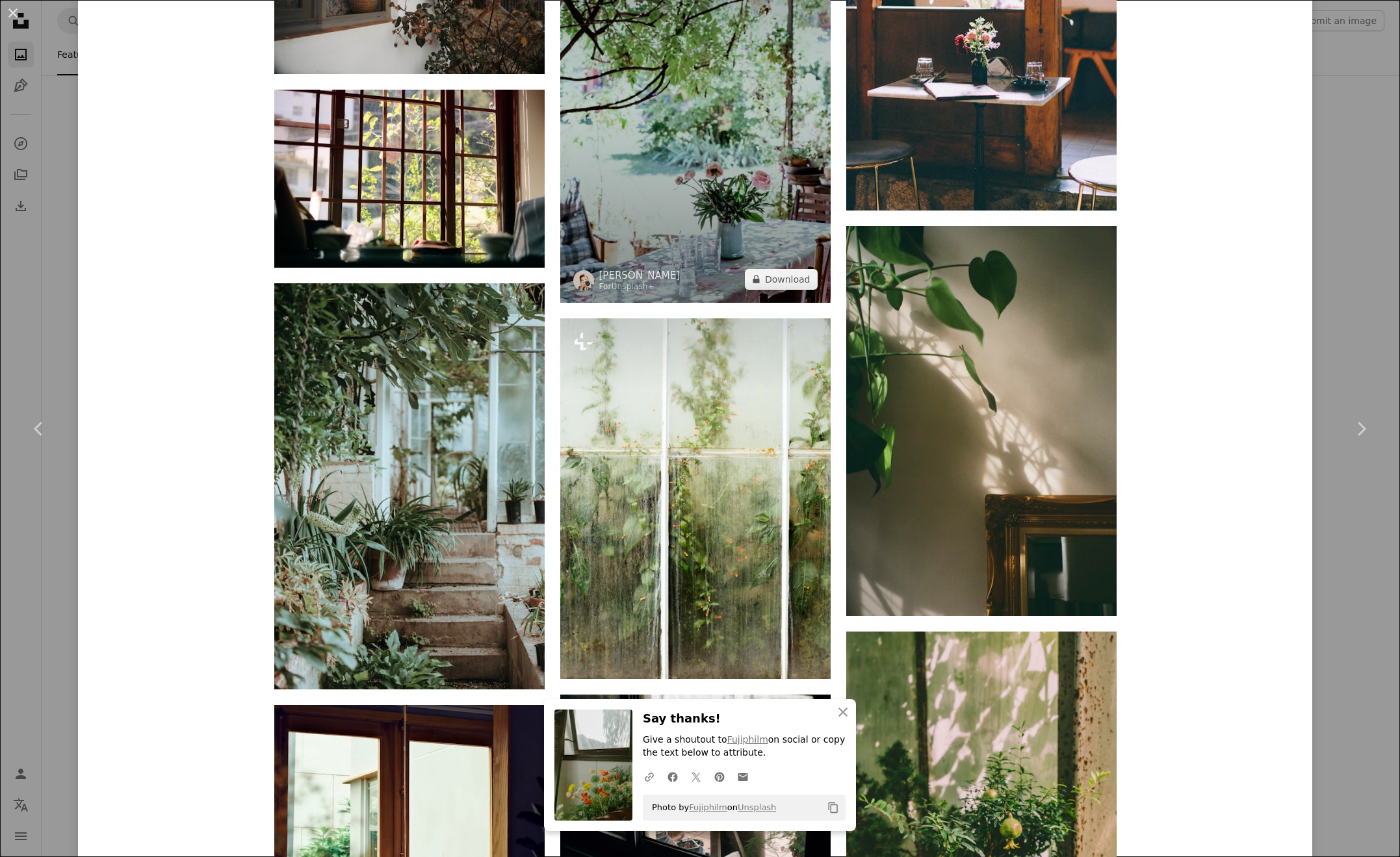
scroll to position [4620, 0]
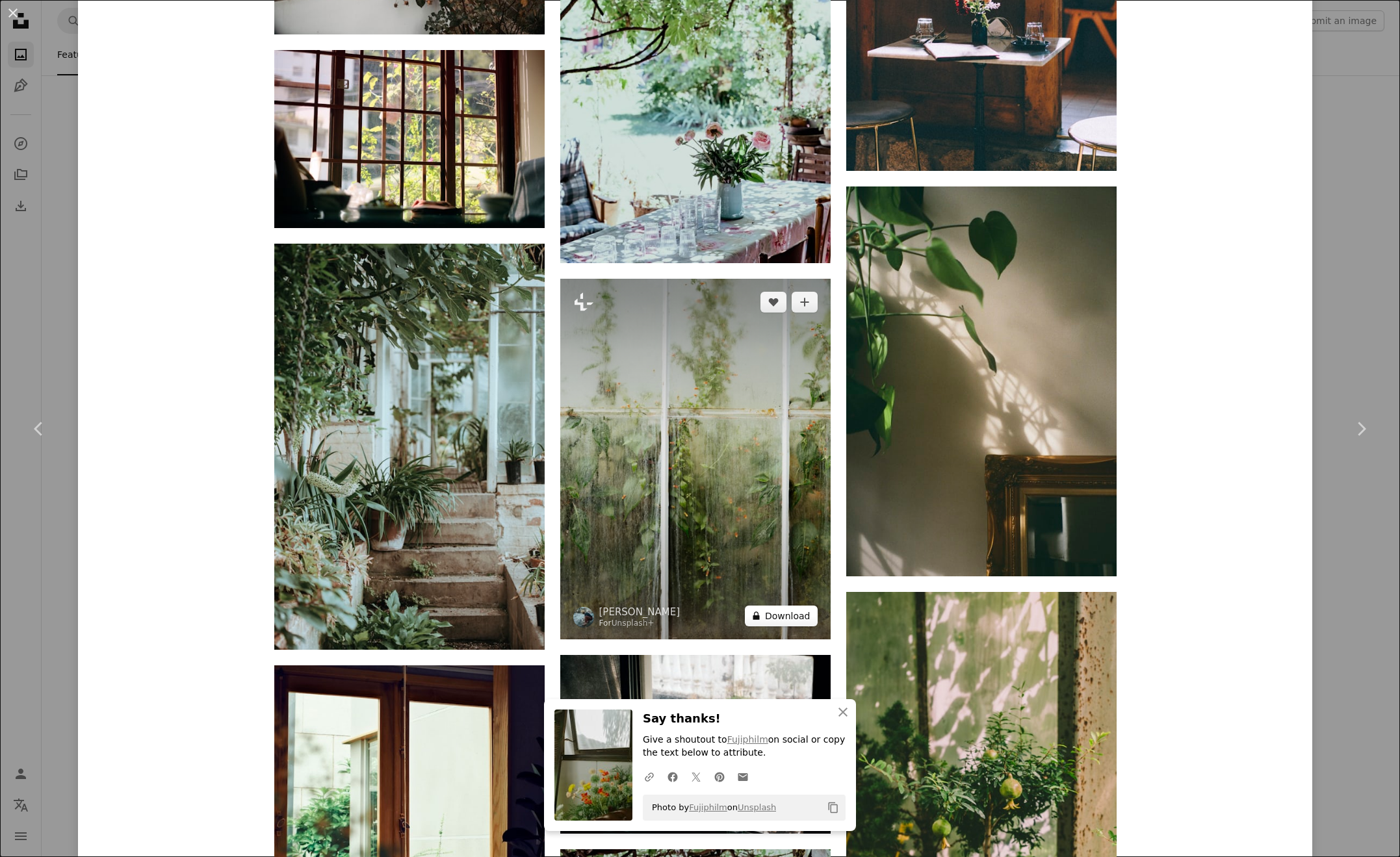
click at [798, 615] on button "A lock Download" at bounding box center [781, 616] width 73 height 21
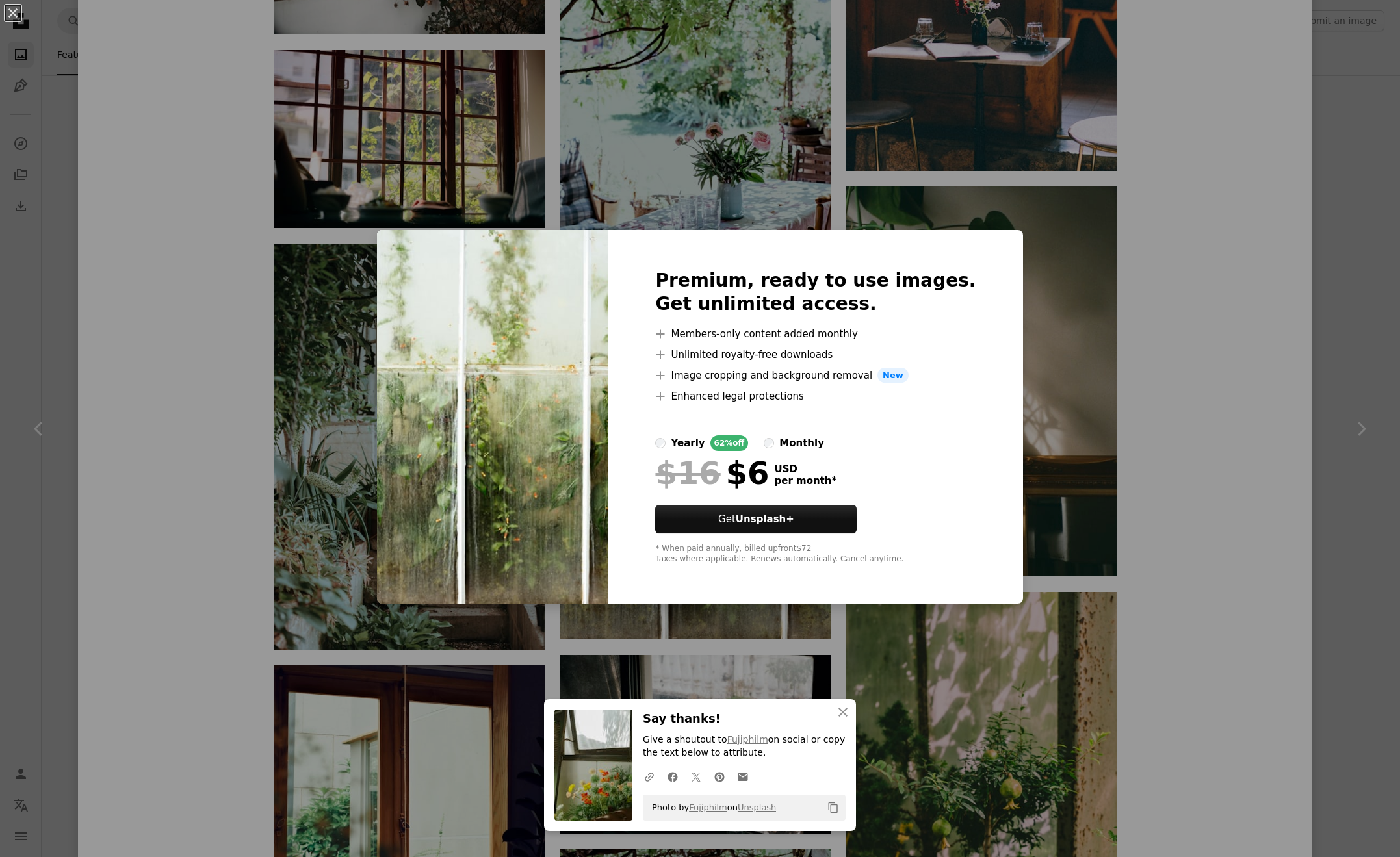
click at [262, 259] on div "An X shape Premium, ready to use images. Get unlimited access. A plus sign Memb…" at bounding box center [700, 428] width 1400 height 857
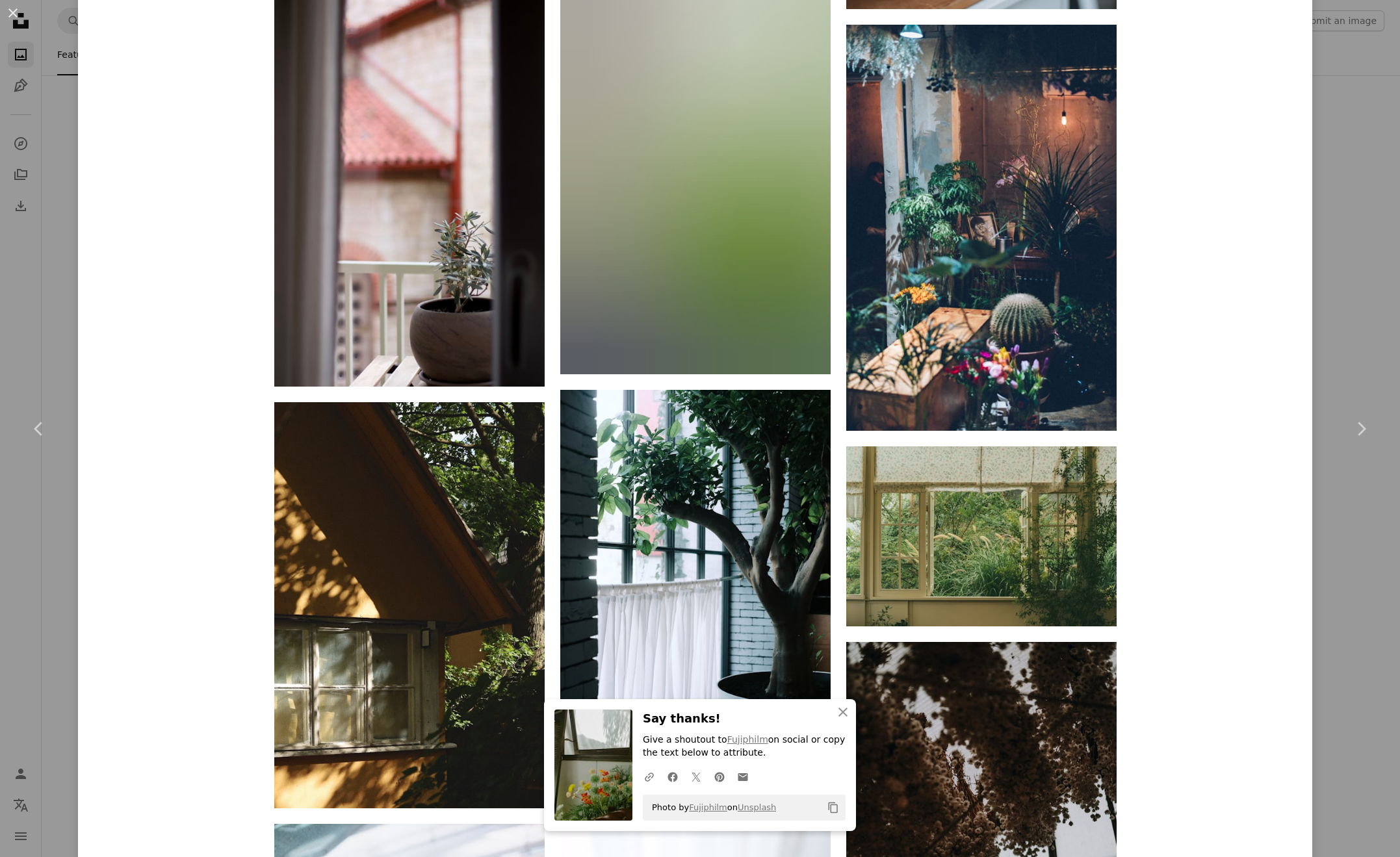
scroll to position [32965, 0]
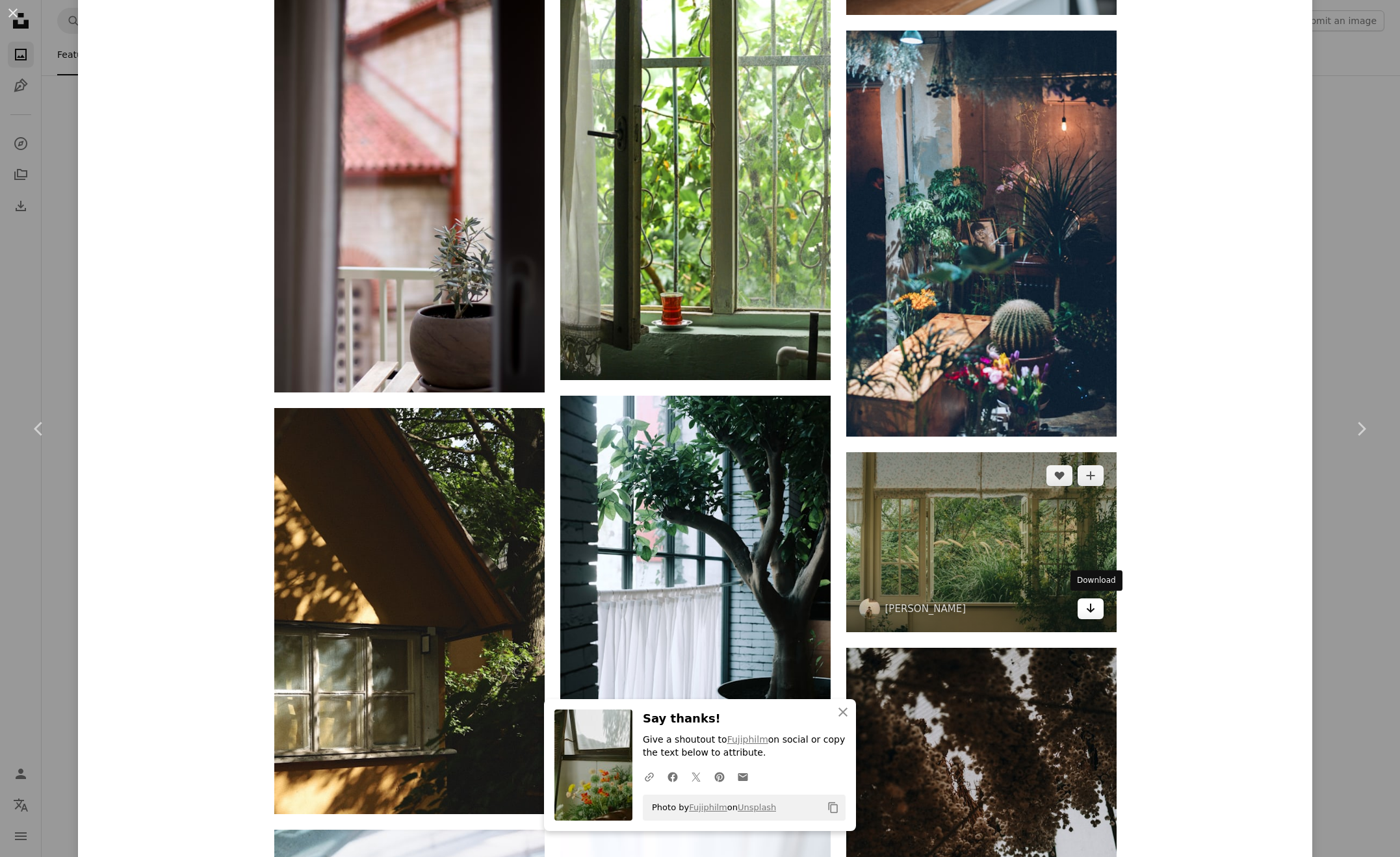
click at [1089, 610] on link "Arrow pointing down" at bounding box center [1090, 609] width 26 height 21
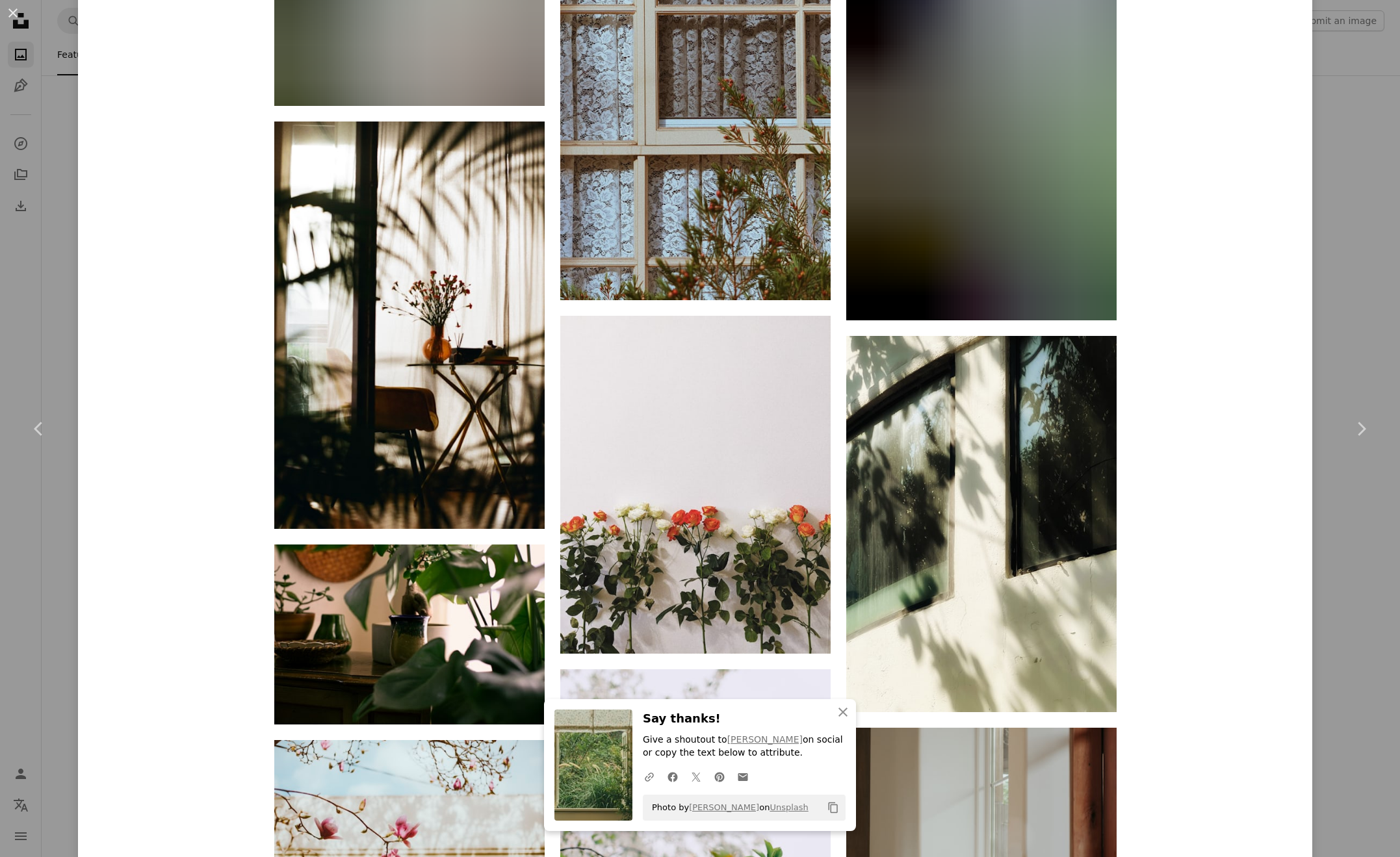
scroll to position [36144, 0]
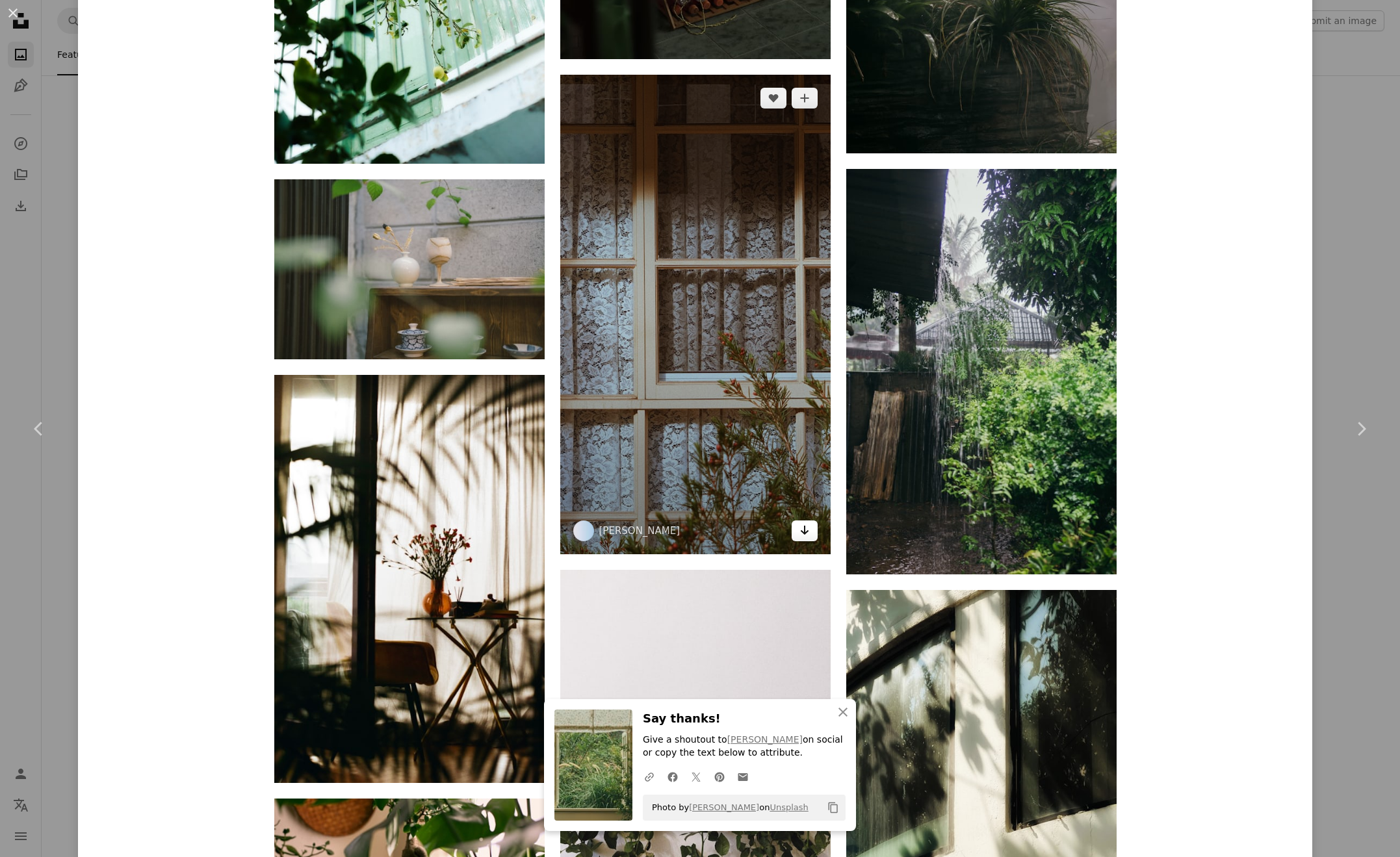
click at [806, 530] on icon "Arrow pointing down" at bounding box center [804, 530] width 10 height 16
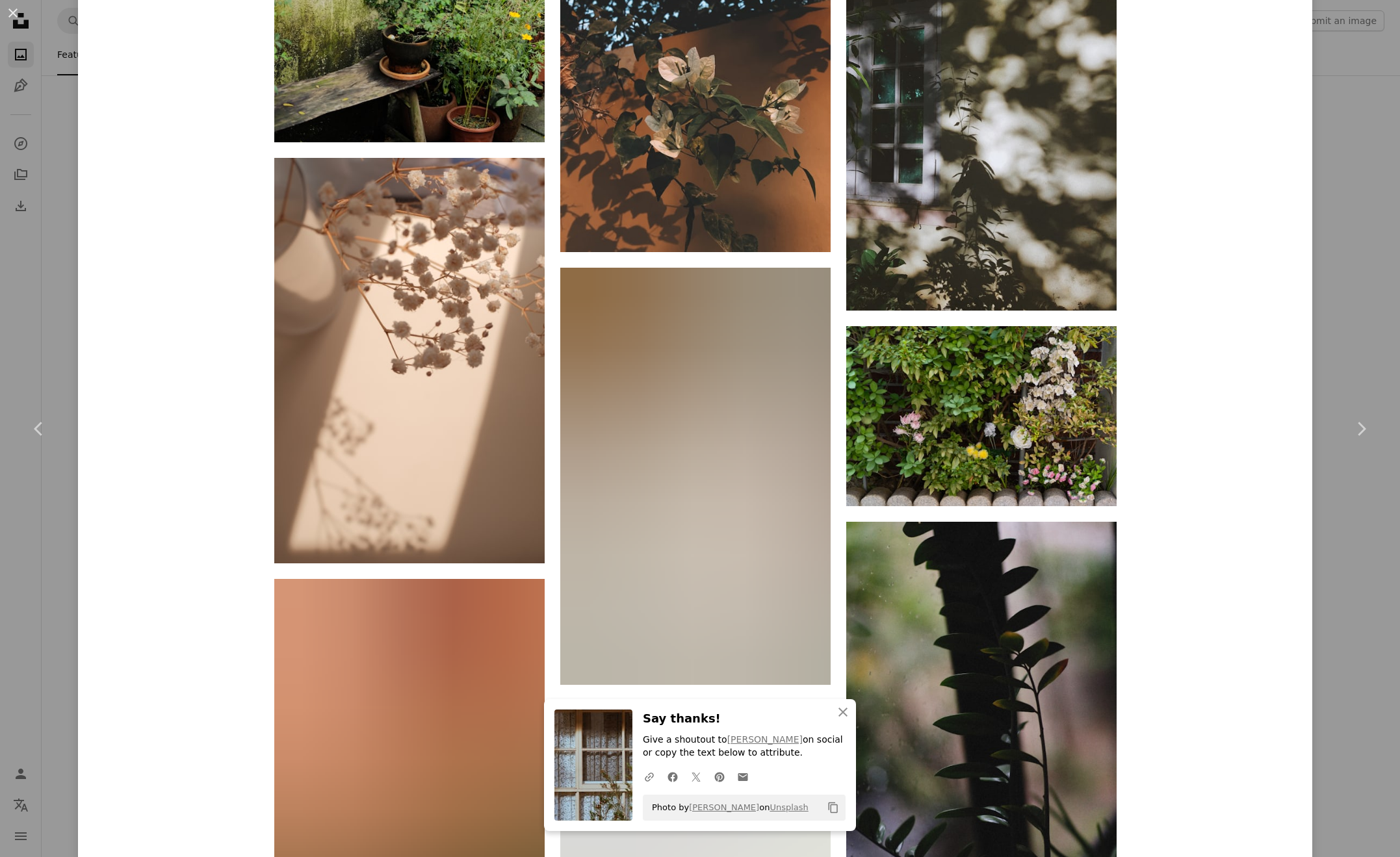
scroll to position [37244, 0]
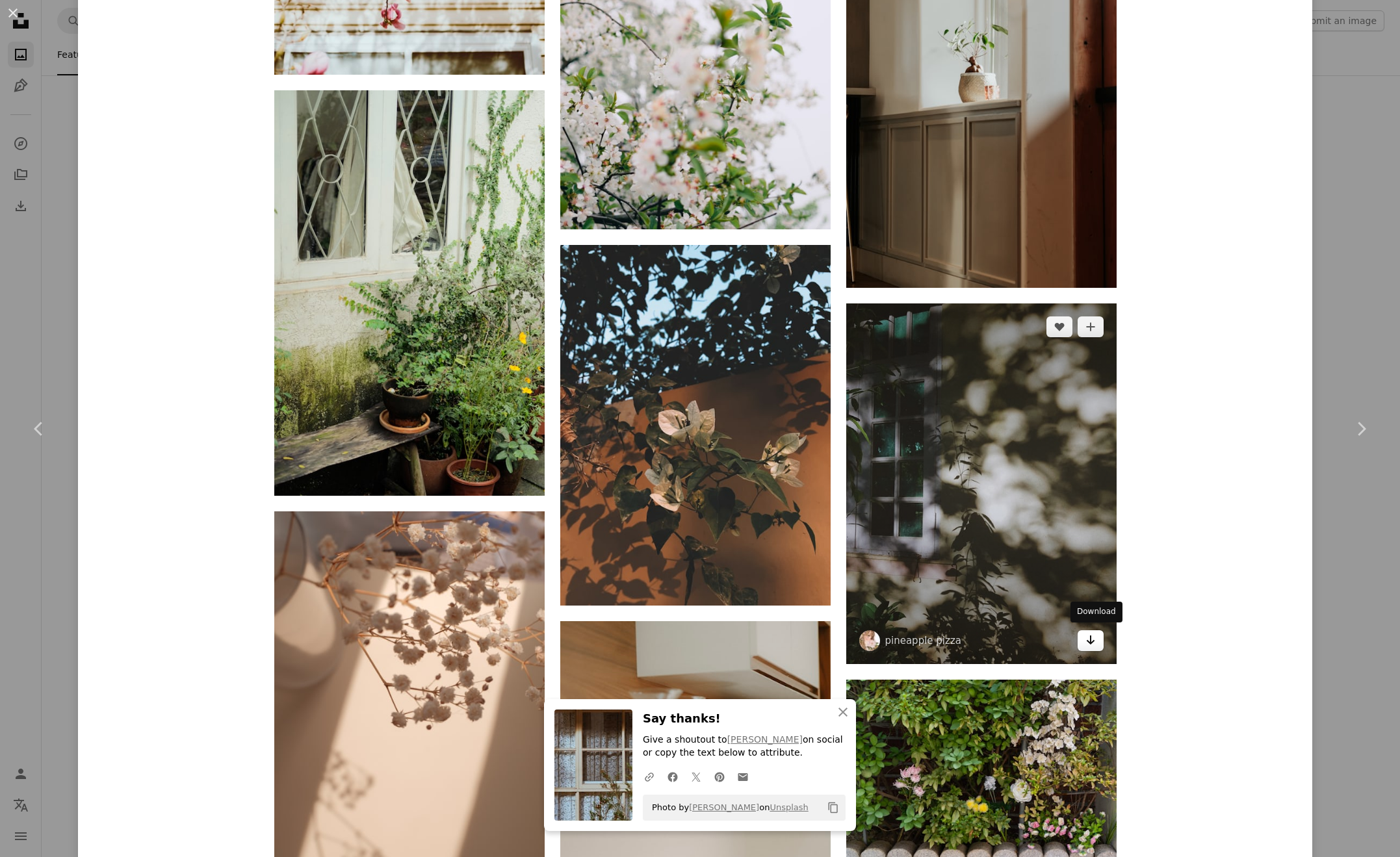
click at [1093, 639] on icon "Download" at bounding box center [1090, 639] width 8 height 9
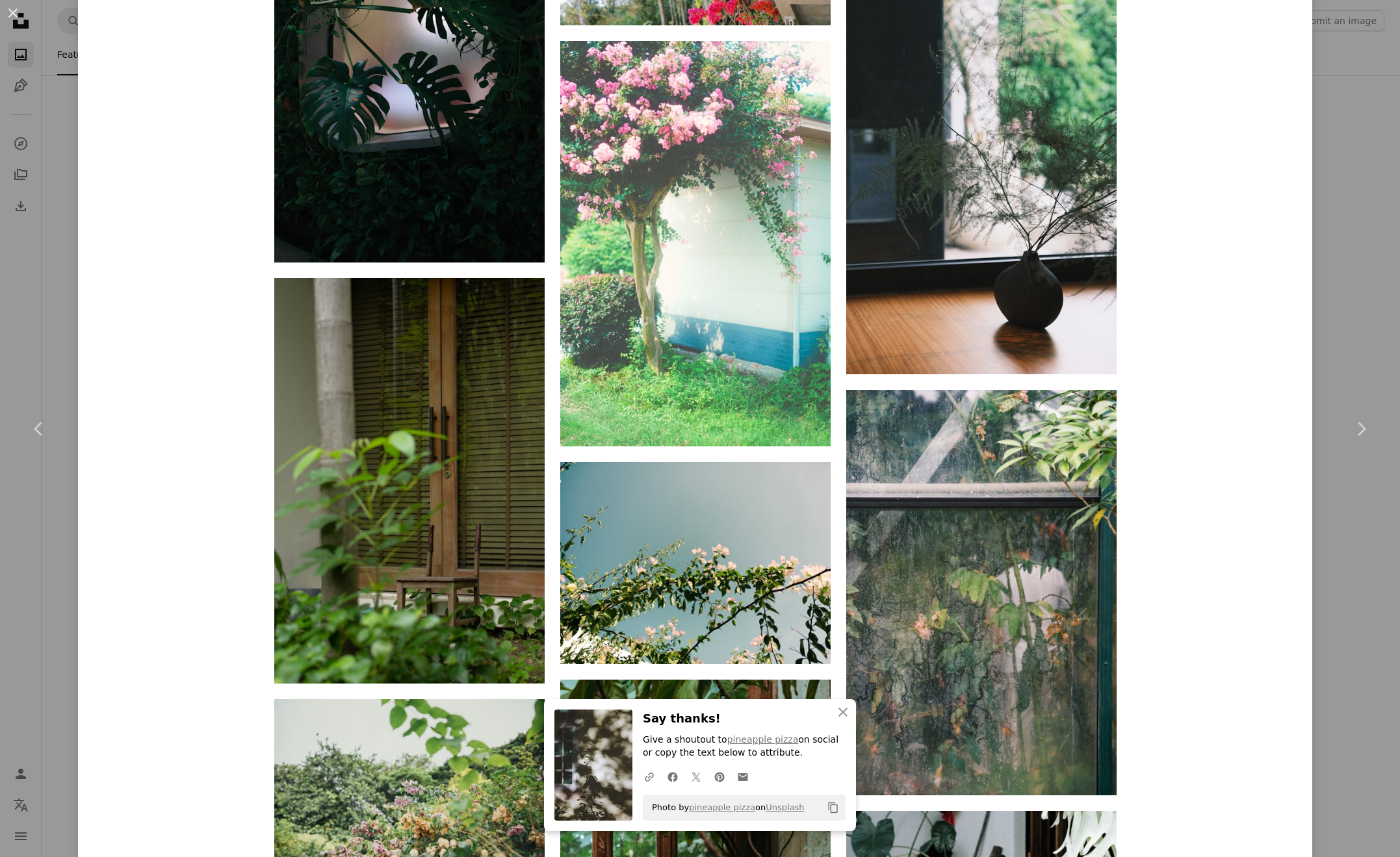
scroll to position [47342, 0]
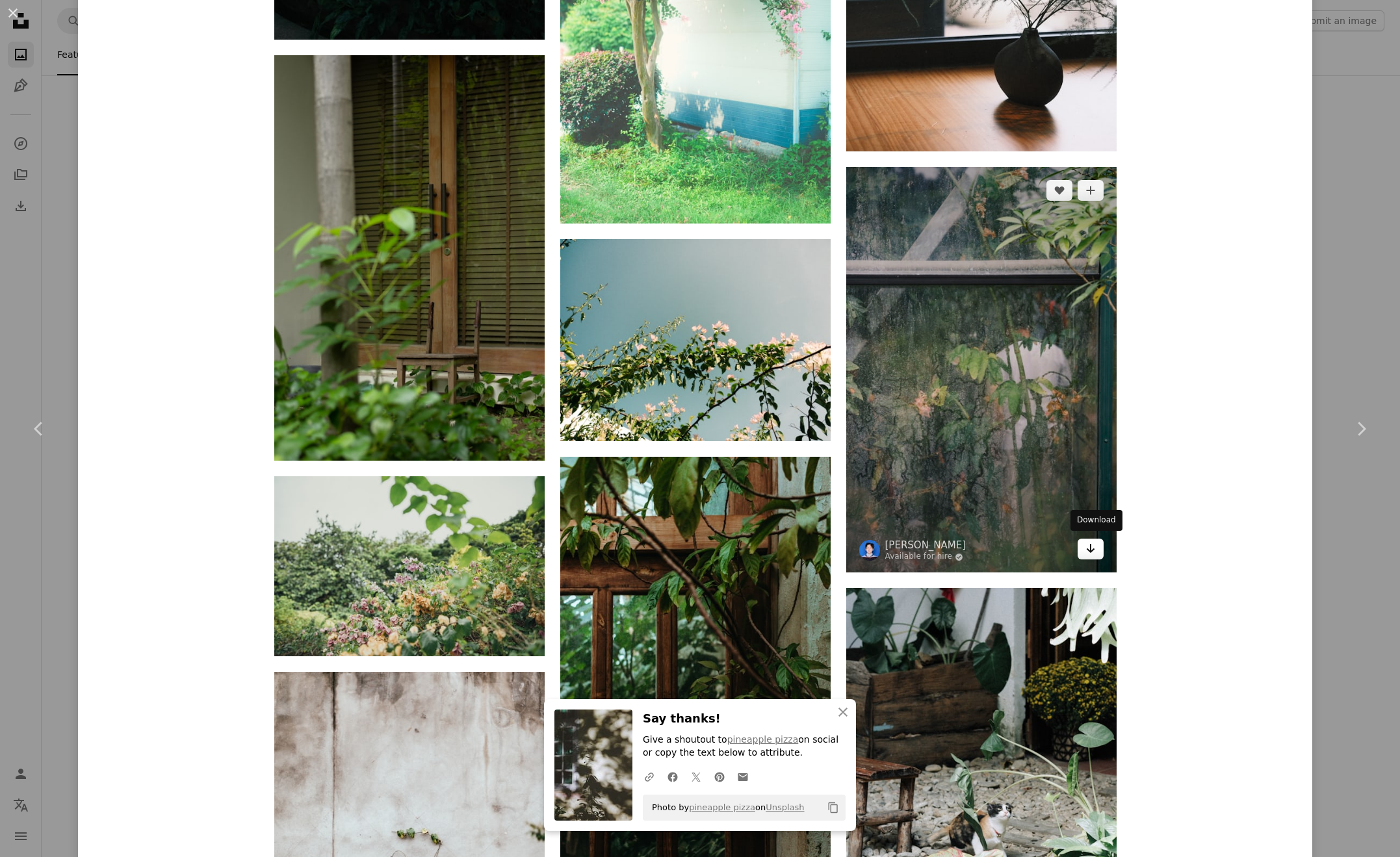
click at [1101, 542] on link "Arrow pointing down" at bounding box center [1090, 549] width 26 height 21
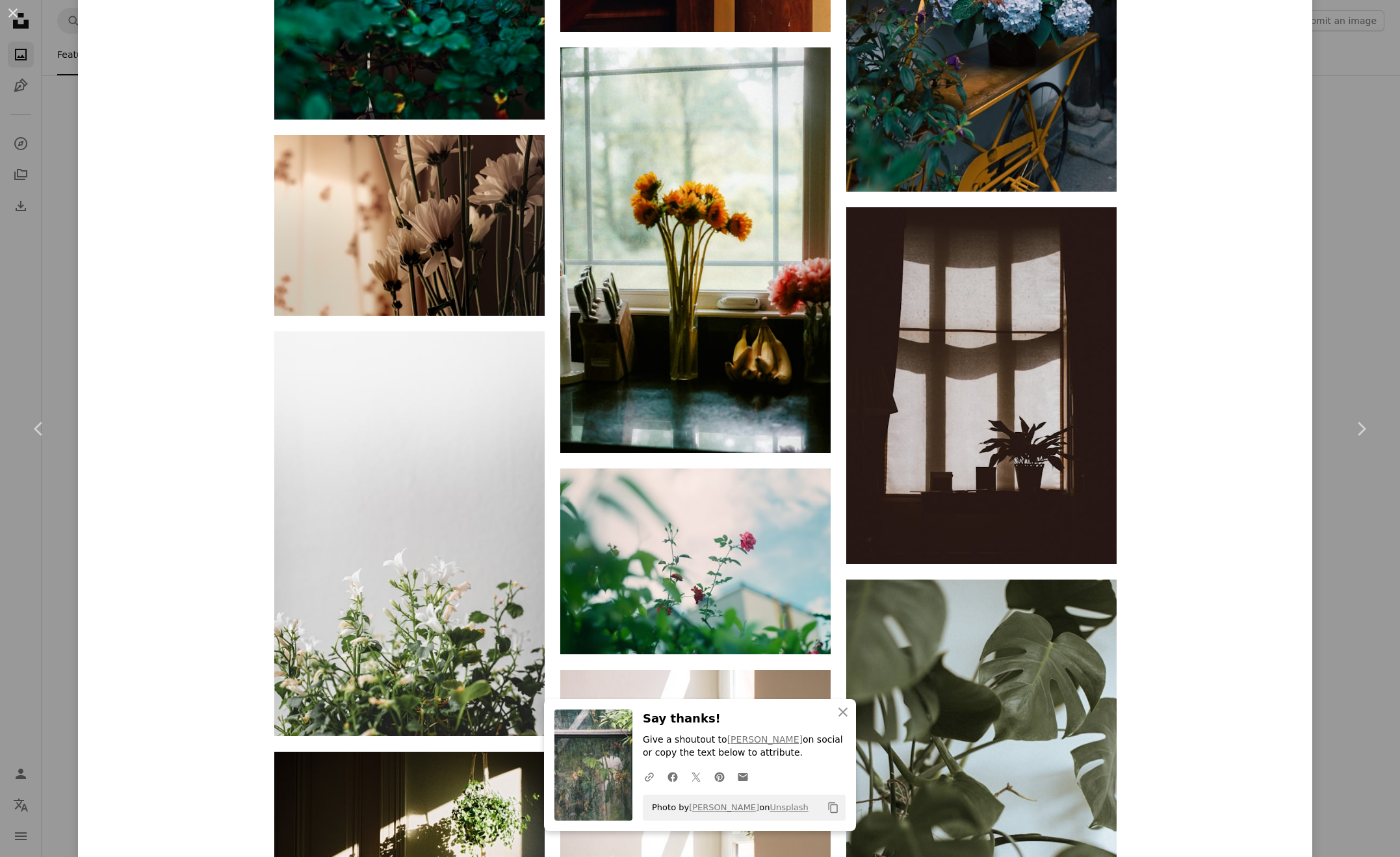
scroll to position [60921, 0]
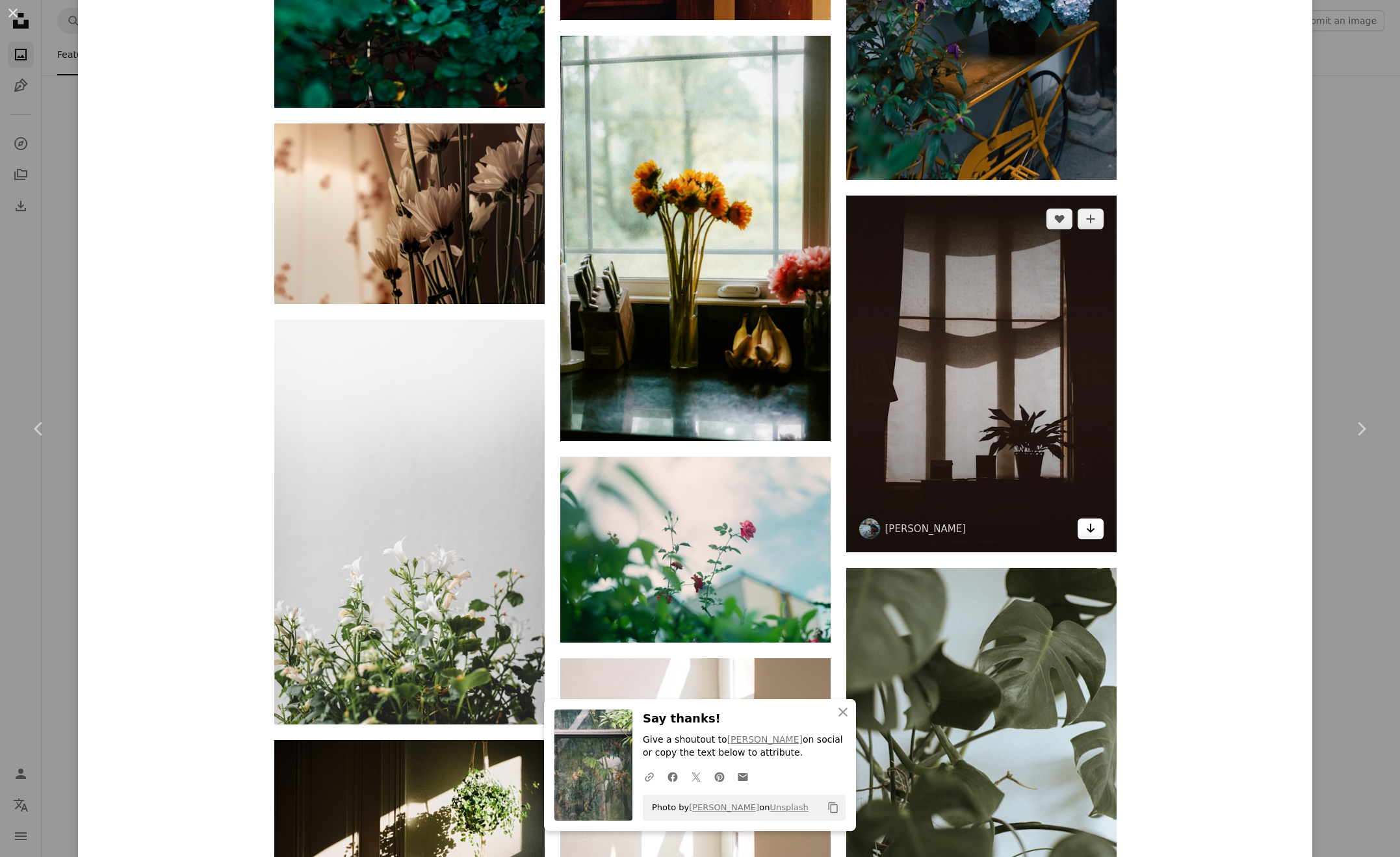
click at [1094, 528] on icon "Download" at bounding box center [1090, 528] width 8 height 9
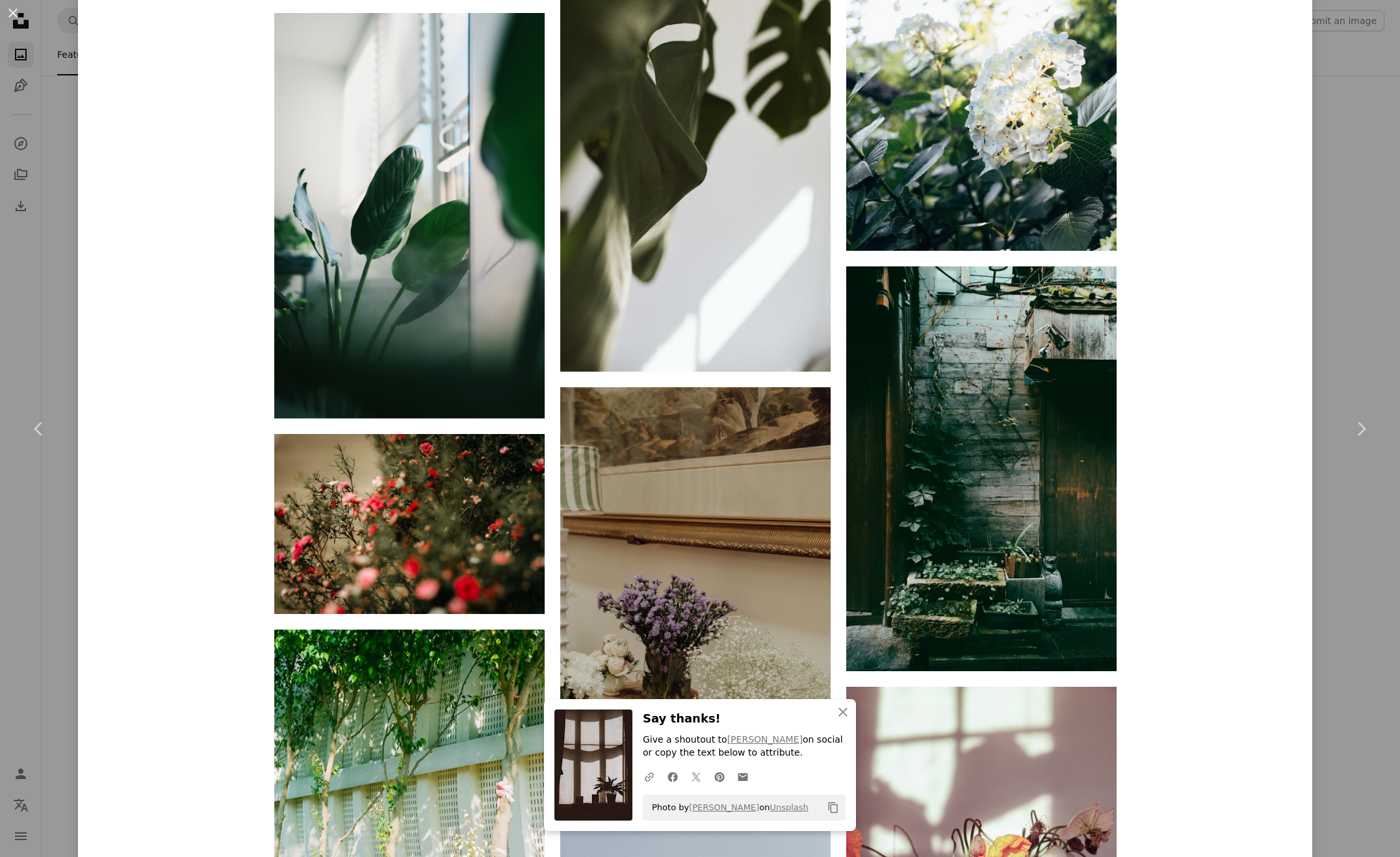
scroll to position [64816, 0]
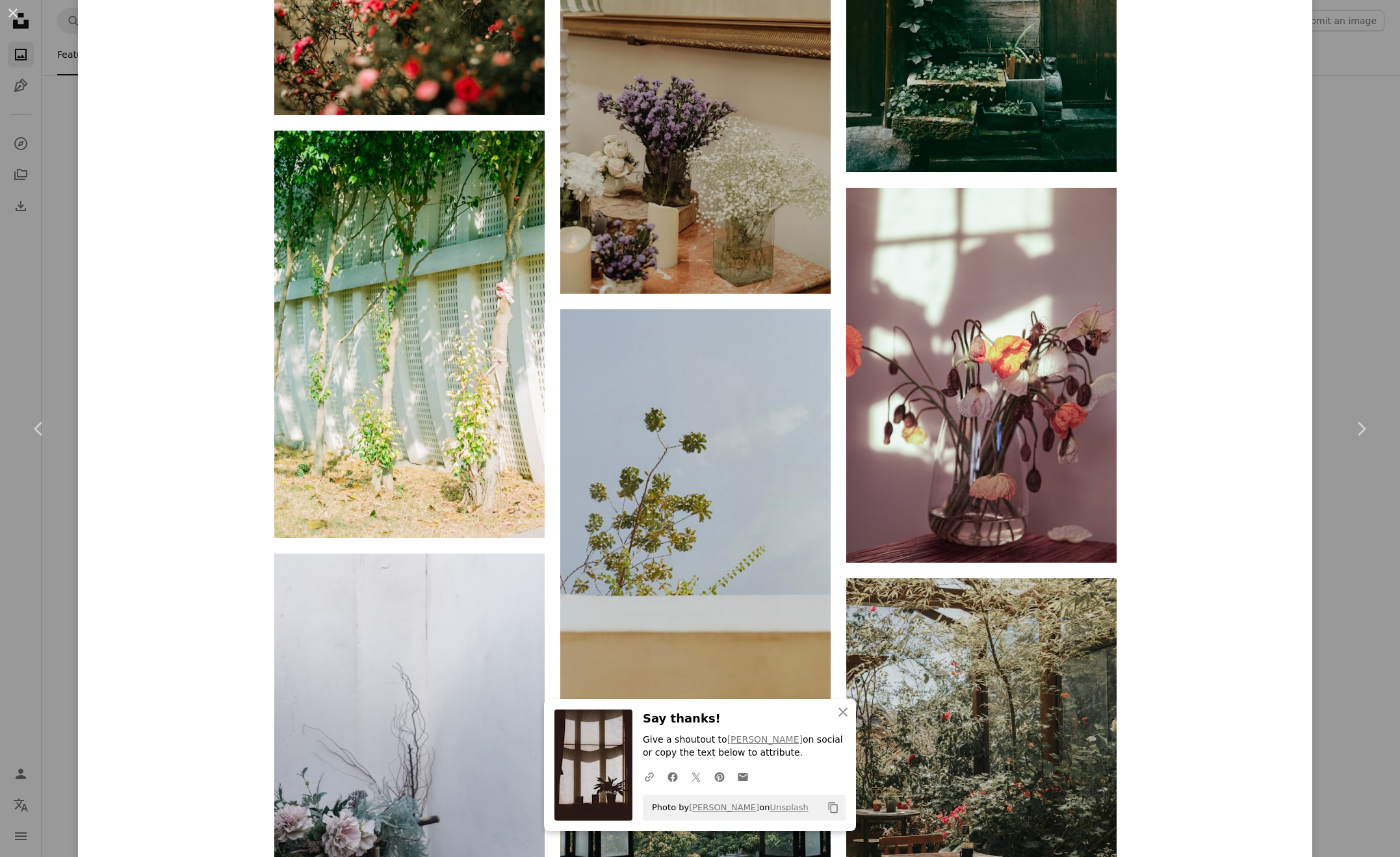
click at [1355, 363] on div "An X shape Chevron left Chevron right Fujiphilm fujiphilm A heart A plus sign E…" at bounding box center [700, 428] width 1400 height 857
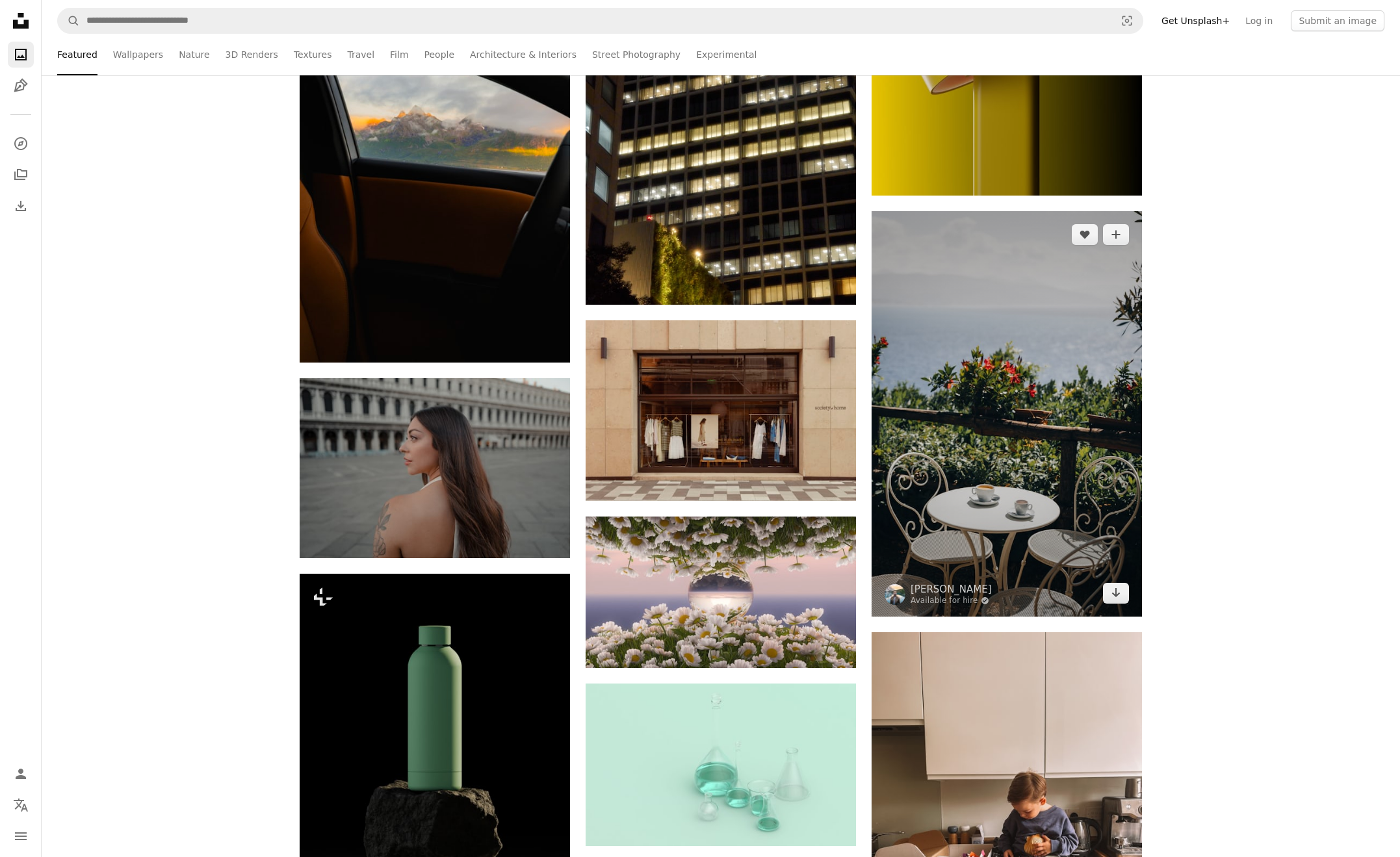
scroll to position [101776, 0]
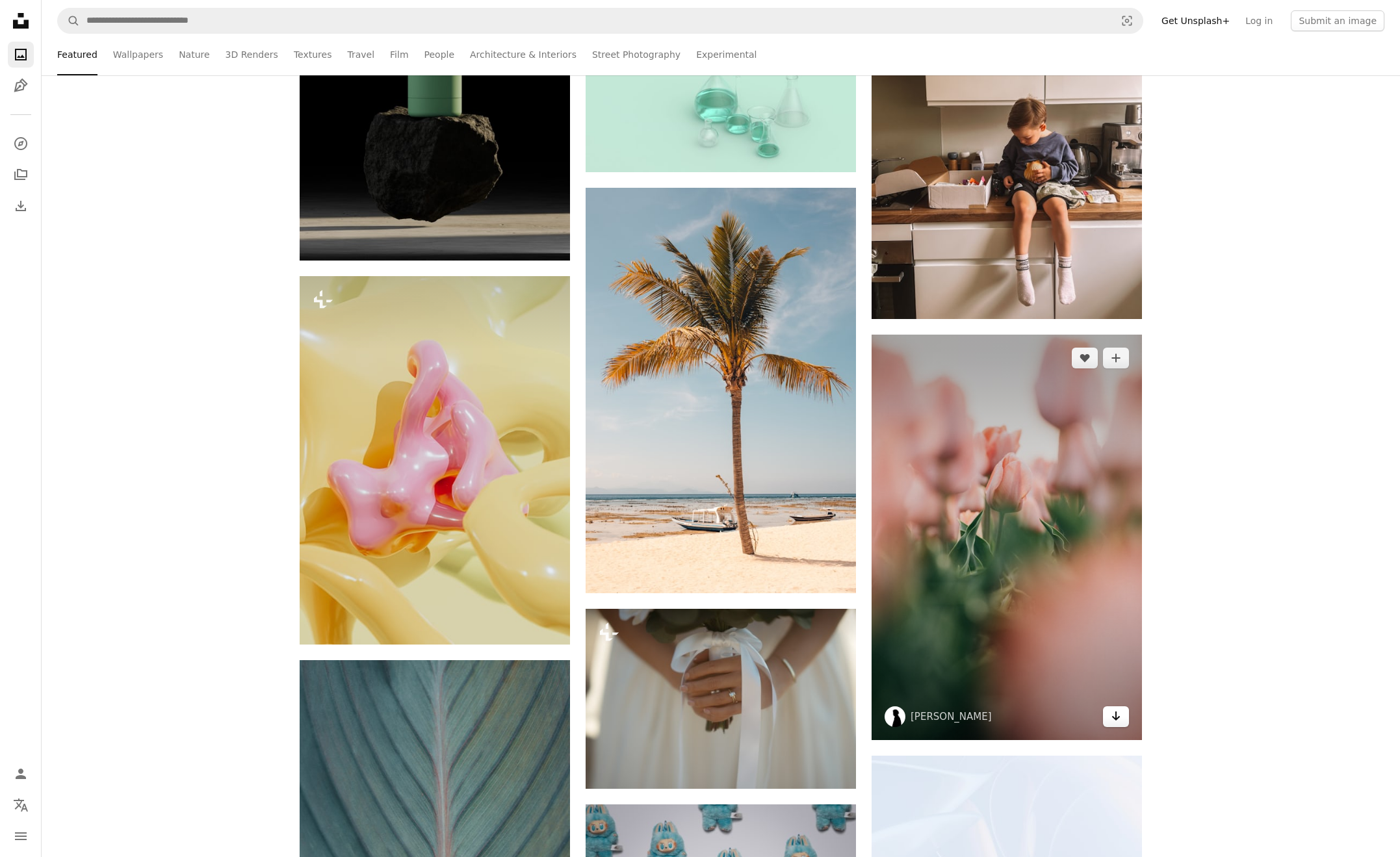
click at [1119, 723] on icon "Arrow pointing down" at bounding box center [1115, 716] width 10 height 16
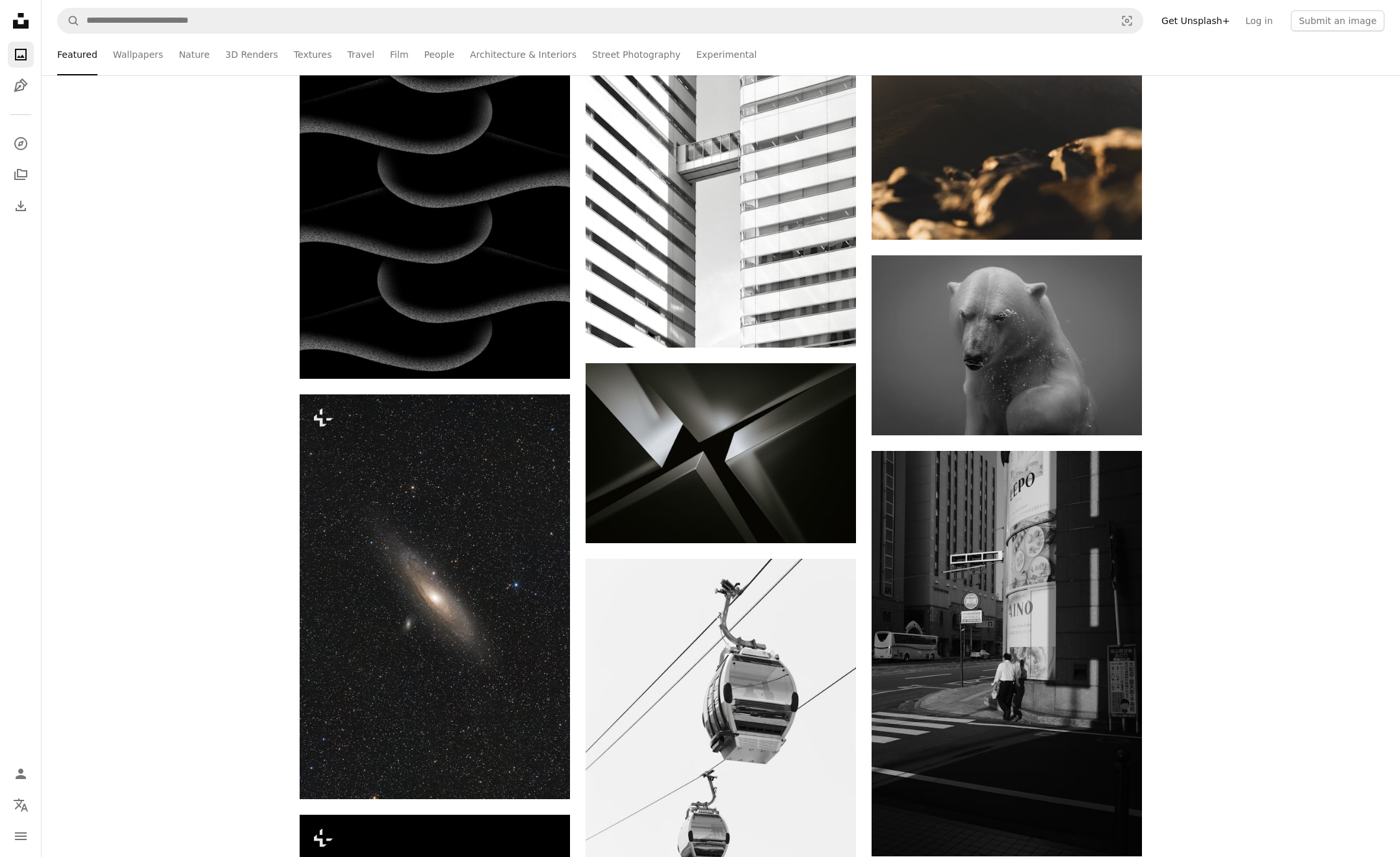
scroll to position [108149, 0]
